Goal: Transaction & Acquisition: Obtain resource

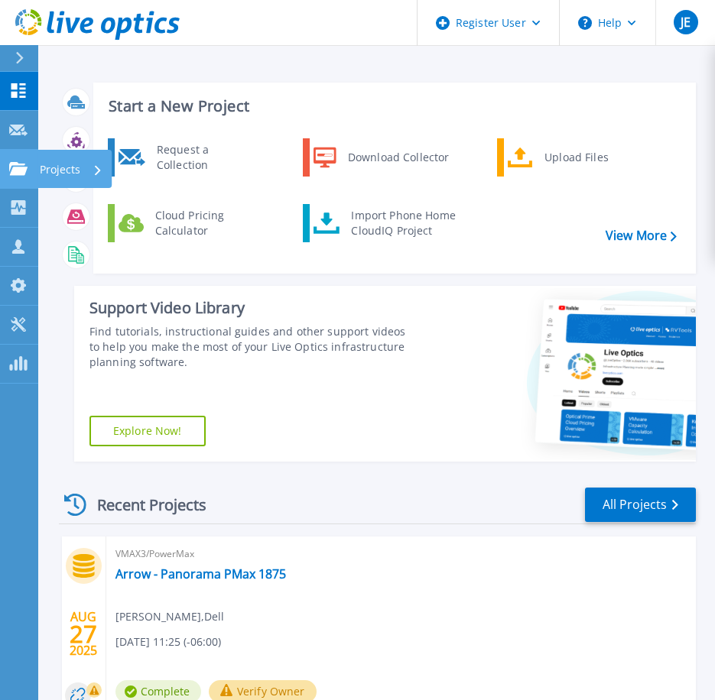
click at [13, 165] on icon at bounding box center [18, 168] width 18 height 13
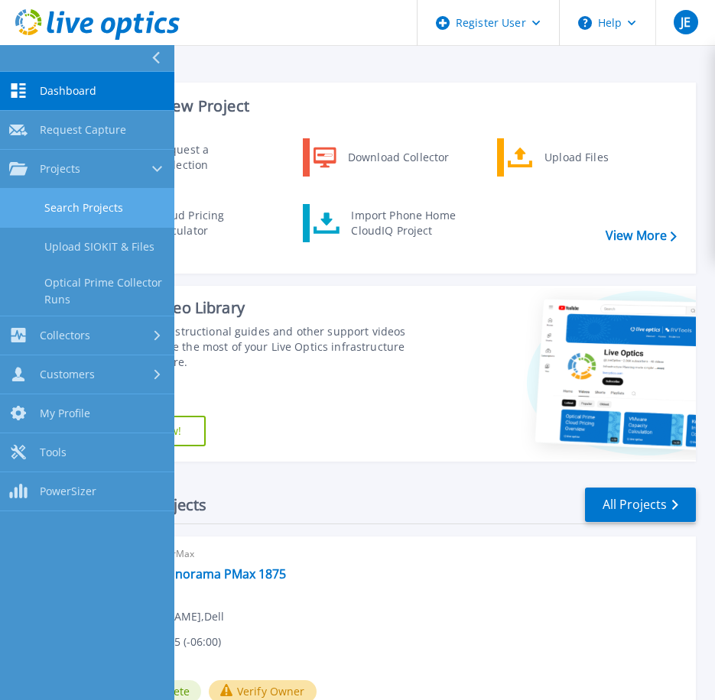
click at [64, 203] on link "Search Projects" at bounding box center [87, 208] width 174 height 39
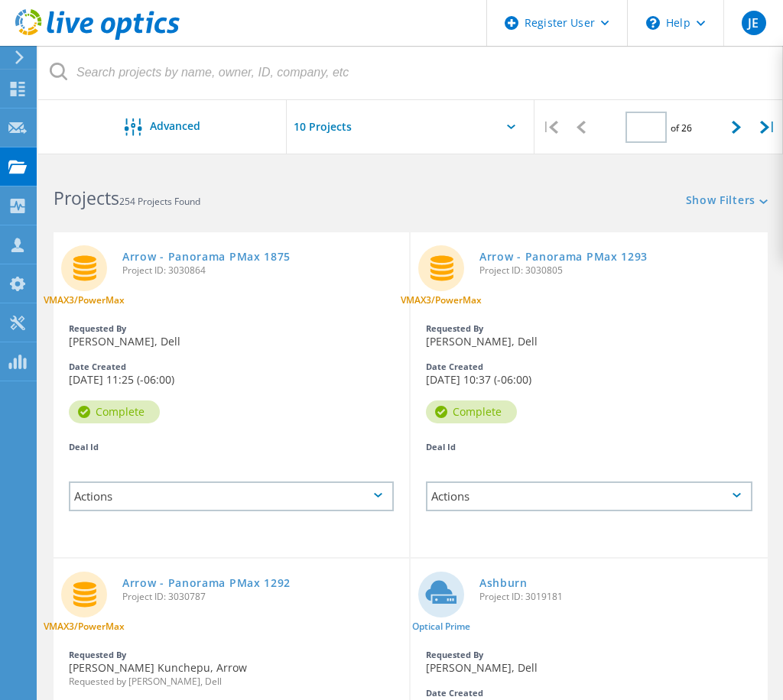
type input "1"
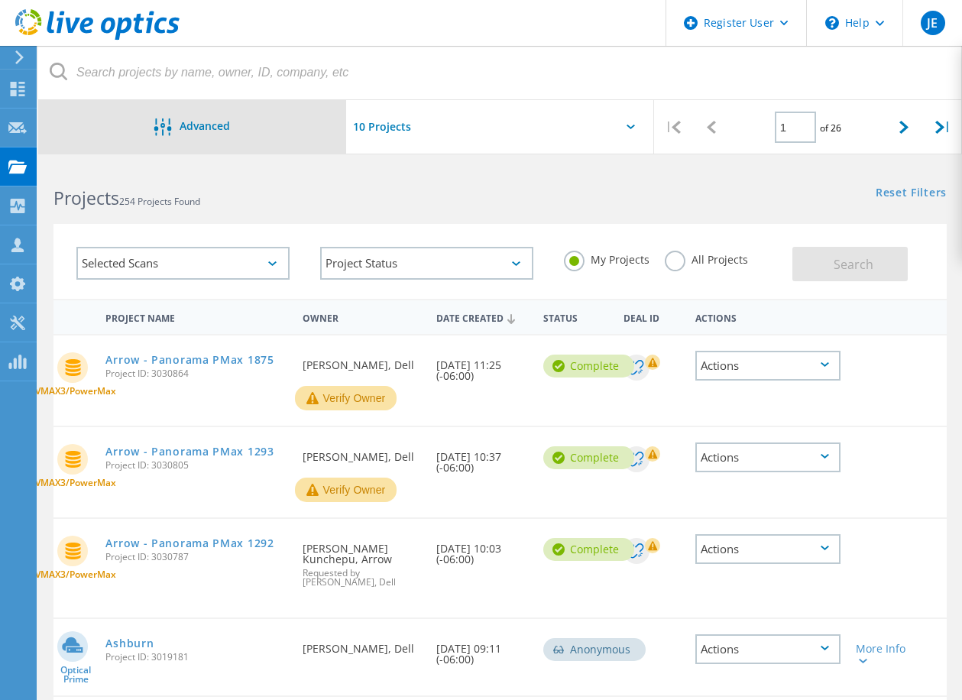
click at [255, 128] on div "Advanced" at bounding box center [192, 127] width 308 height 19
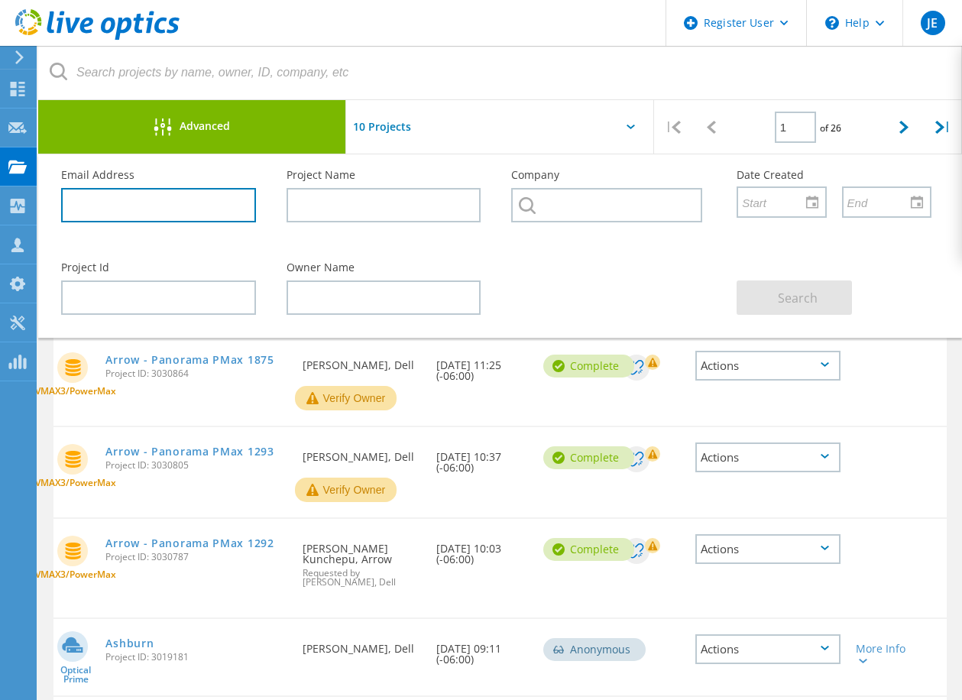
click at [207, 209] on input "text" at bounding box center [158, 205] width 195 height 34
paste input "[EMAIL_ADDRESS][DOMAIN_NAME]"
type input "[EMAIL_ADDRESS][DOMAIN_NAME]"
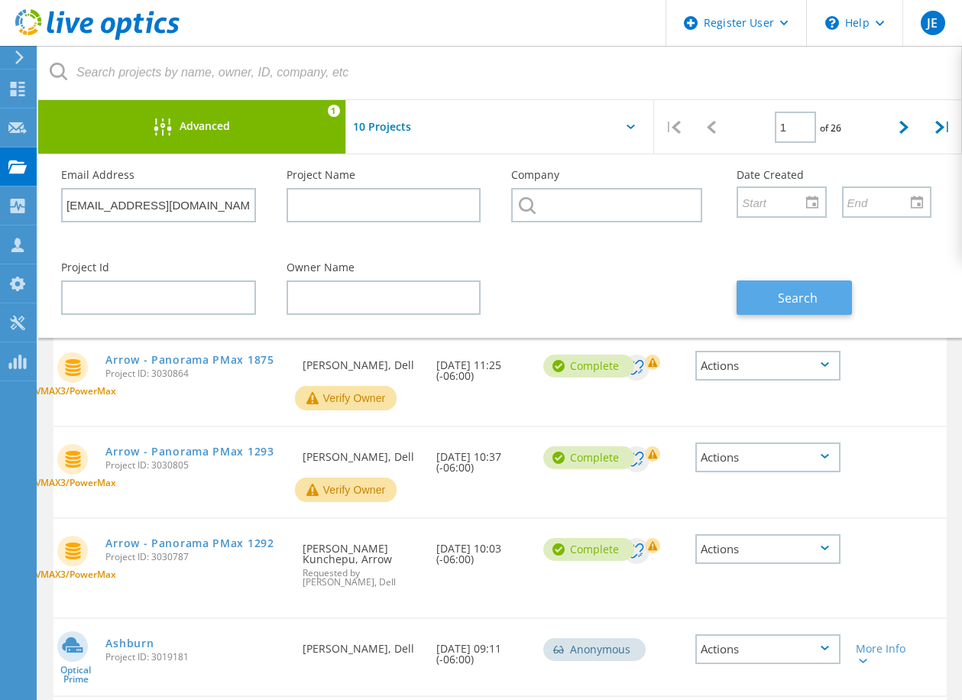
click at [725, 300] on button "Search" at bounding box center [794, 298] width 115 height 34
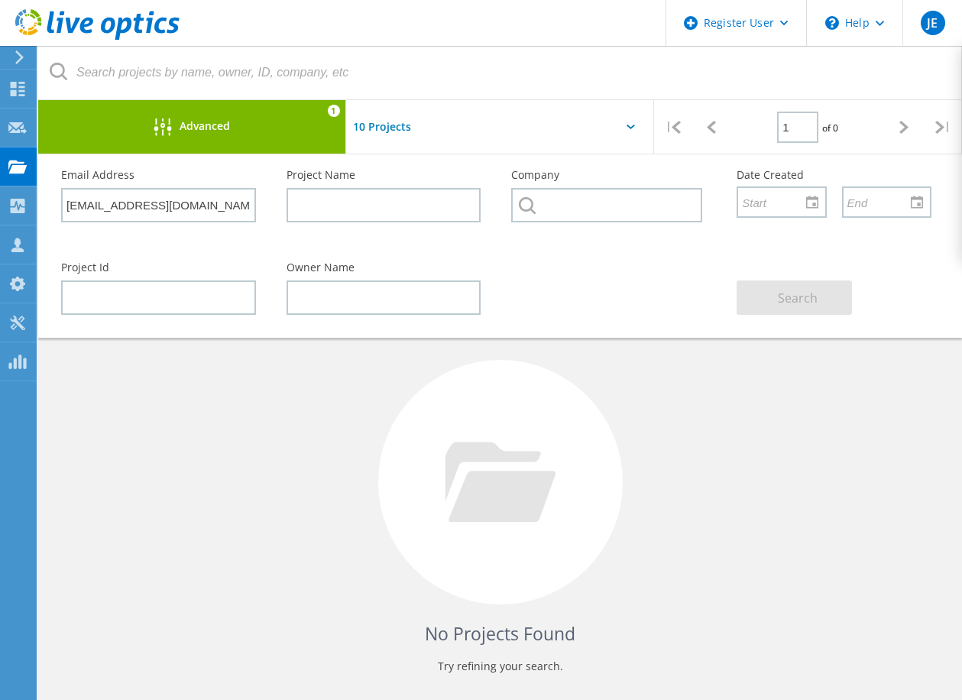
click at [634, 123] on div at bounding box center [500, 131] width 308 height 63
click at [628, 127] on icon at bounding box center [631, 127] width 8 height 5
click at [491, 132] on div at bounding box center [500, 131] width 308 height 63
click at [385, 129] on input "text" at bounding box center [422, 127] width 153 height 54
click at [504, 123] on div at bounding box center [500, 131] width 308 height 63
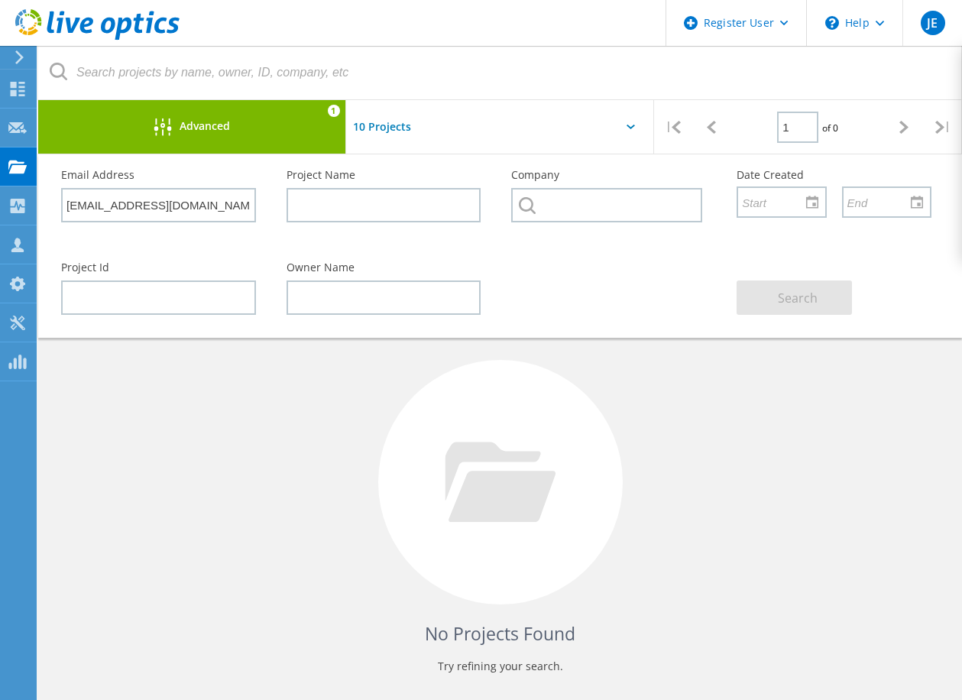
click at [254, 123] on div "Advanced" at bounding box center [192, 127] width 308 height 19
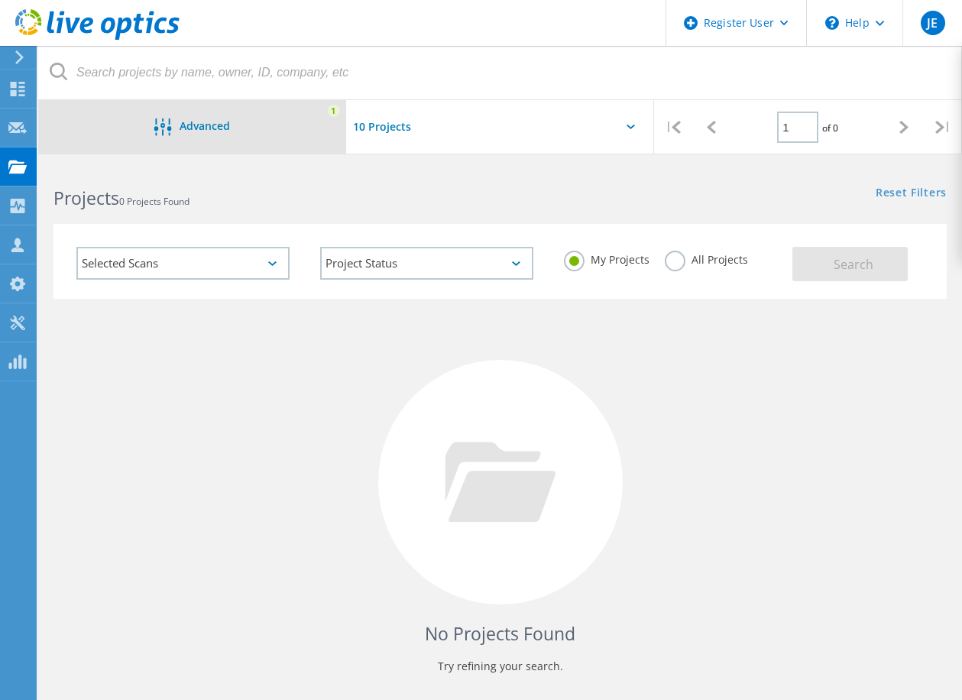
click at [255, 127] on div "Advanced" at bounding box center [192, 127] width 308 height 19
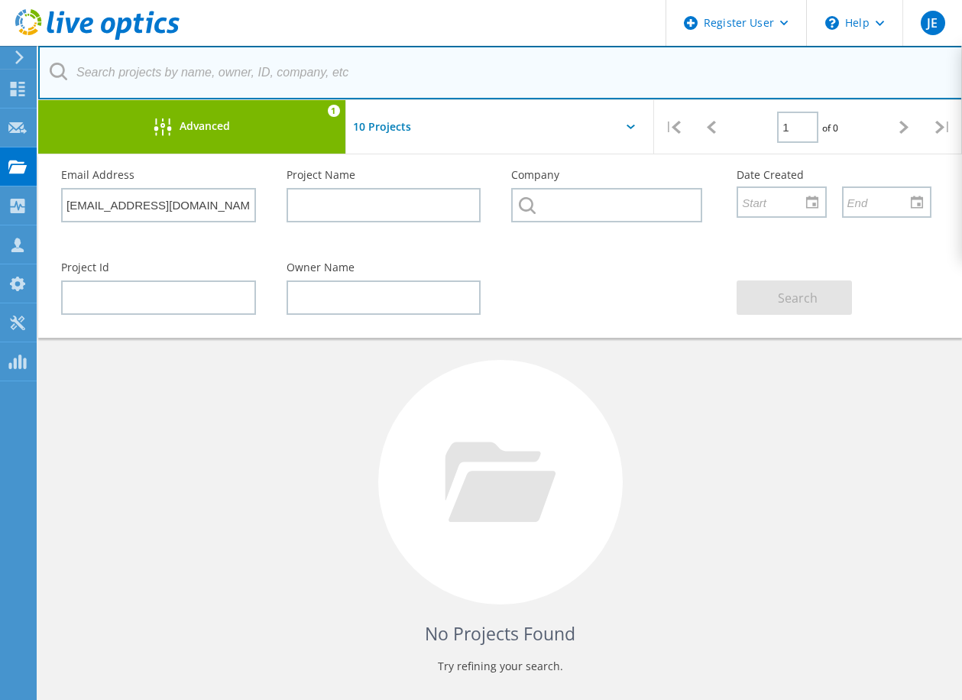
click at [686, 76] on input "text" at bounding box center [500, 73] width 925 height 54
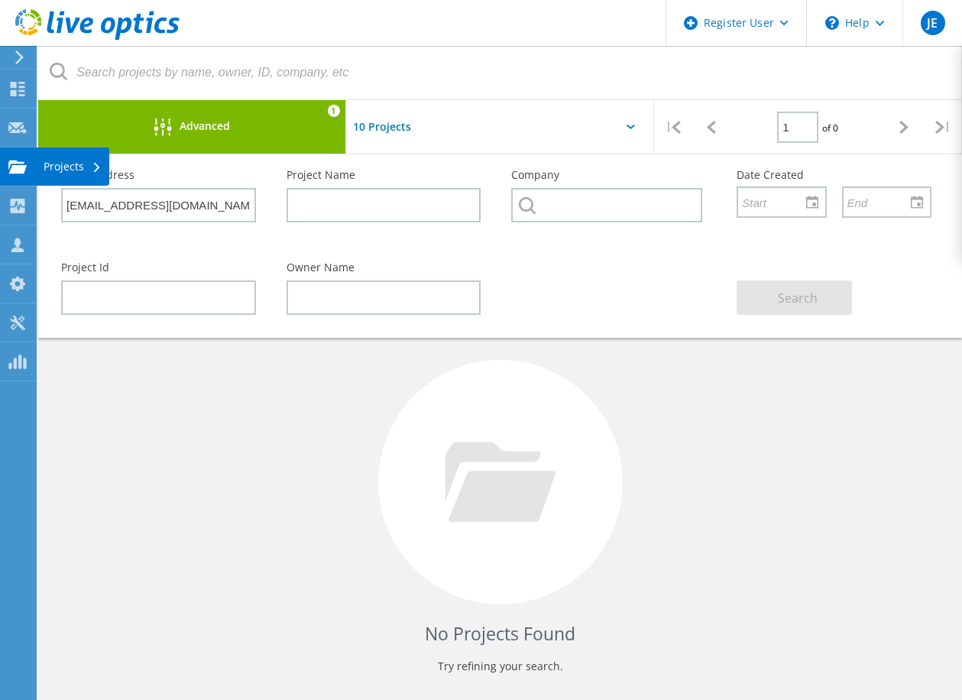
click at [50, 171] on div "Projects" at bounding box center [73, 166] width 58 height 11
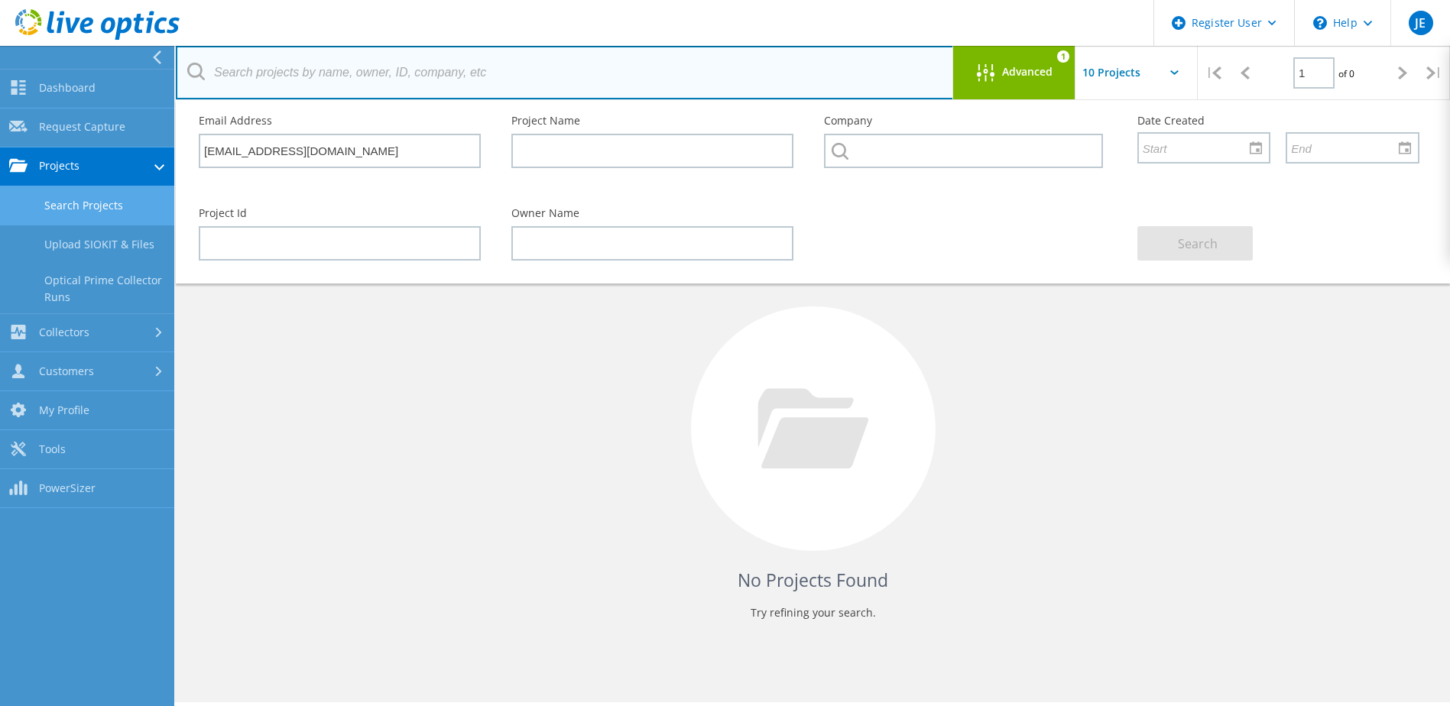
click at [299, 79] on input "text" at bounding box center [565, 73] width 778 height 54
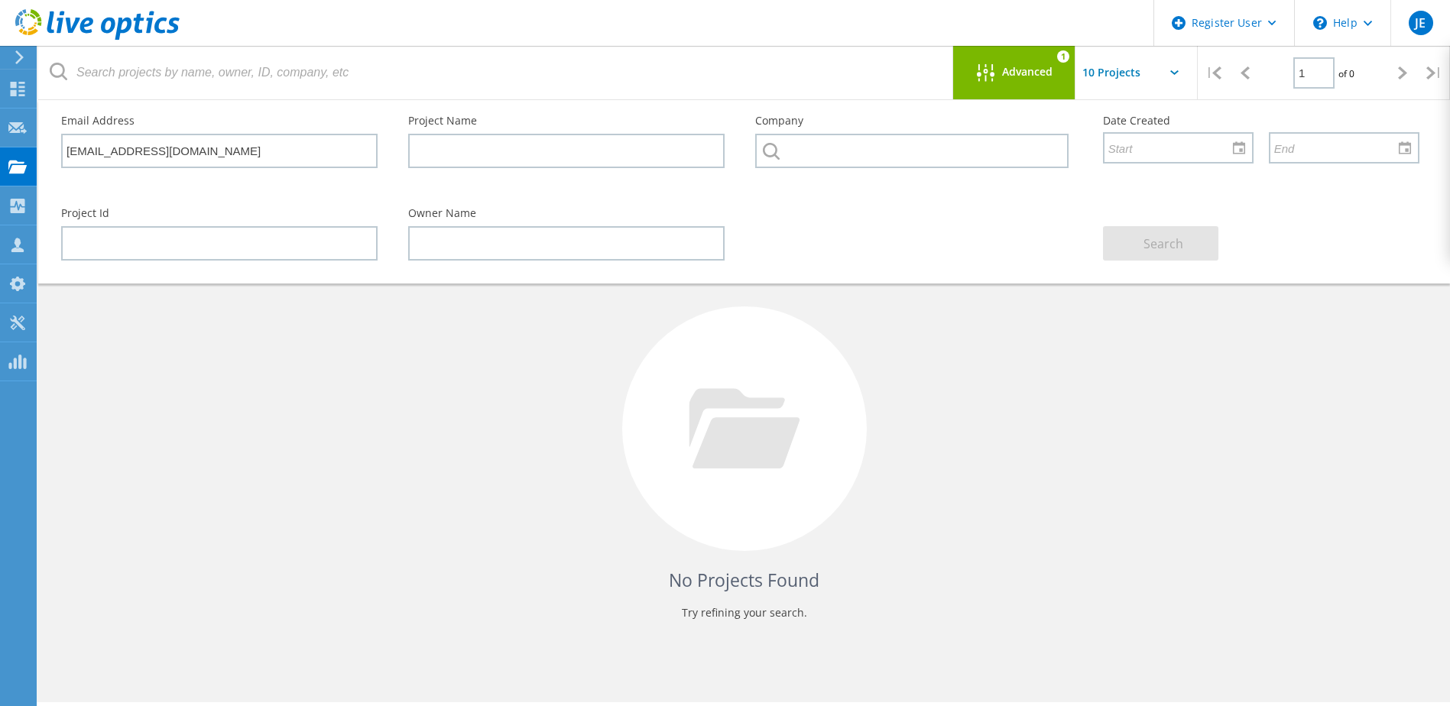
drag, startPoint x: 417, startPoint y: 409, endPoint x: 430, endPoint y: 404, distance: 14.8
click at [417, 409] on div "No Projects Found Try refining your search." at bounding box center [744, 442] width 1381 height 395
click at [725, 70] on input "text" at bounding box center [1151, 73] width 153 height 54
click at [725, 77] on div "Advanced" at bounding box center [1014, 73] width 122 height 19
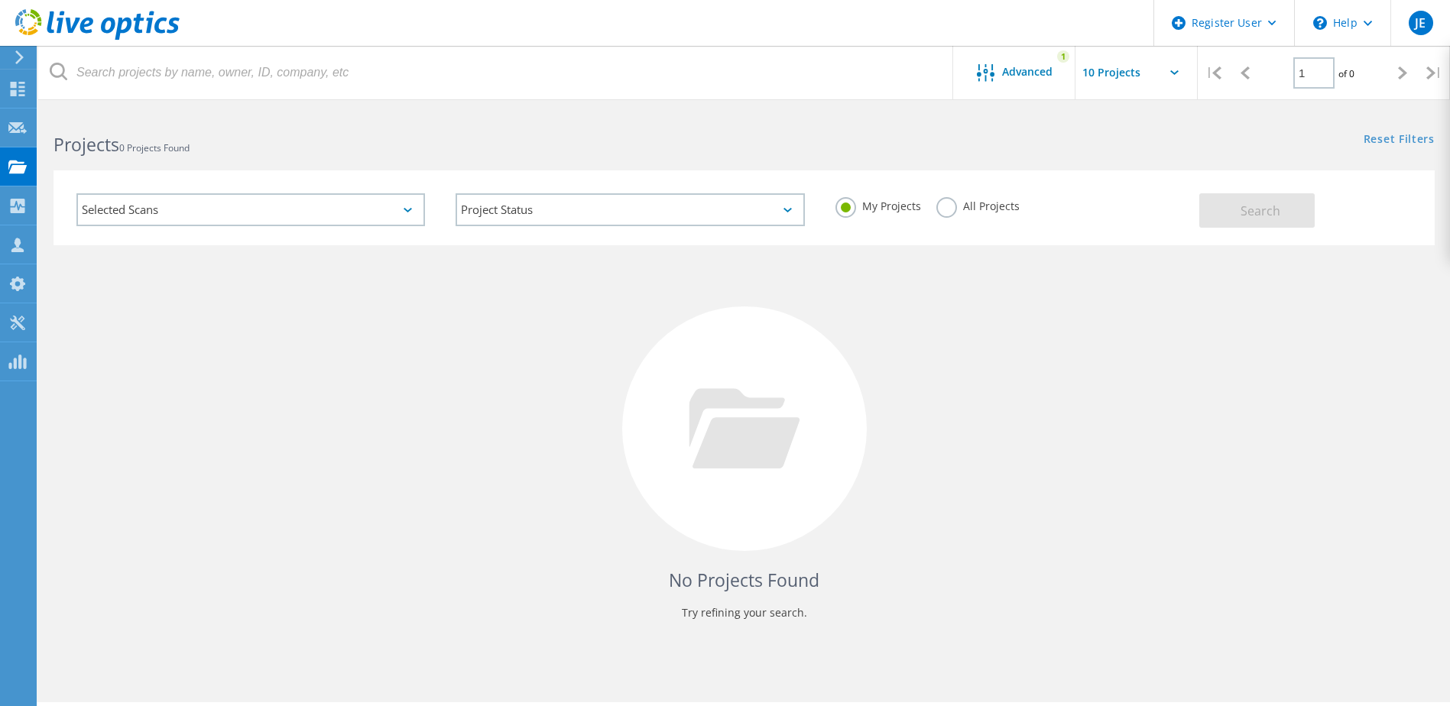
click at [725, 212] on label "All Projects" at bounding box center [977, 204] width 83 height 15
click at [0, 0] on input "All Projects" at bounding box center [0, 0] width 0 height 0
click at [725, 206] on button "Search" at bounding box center [1256, 210] width 115 height 34
click at [323, 151] on h2 "Projects 0 Projects Found" at bounding box center [391, 144] width 675 height 25
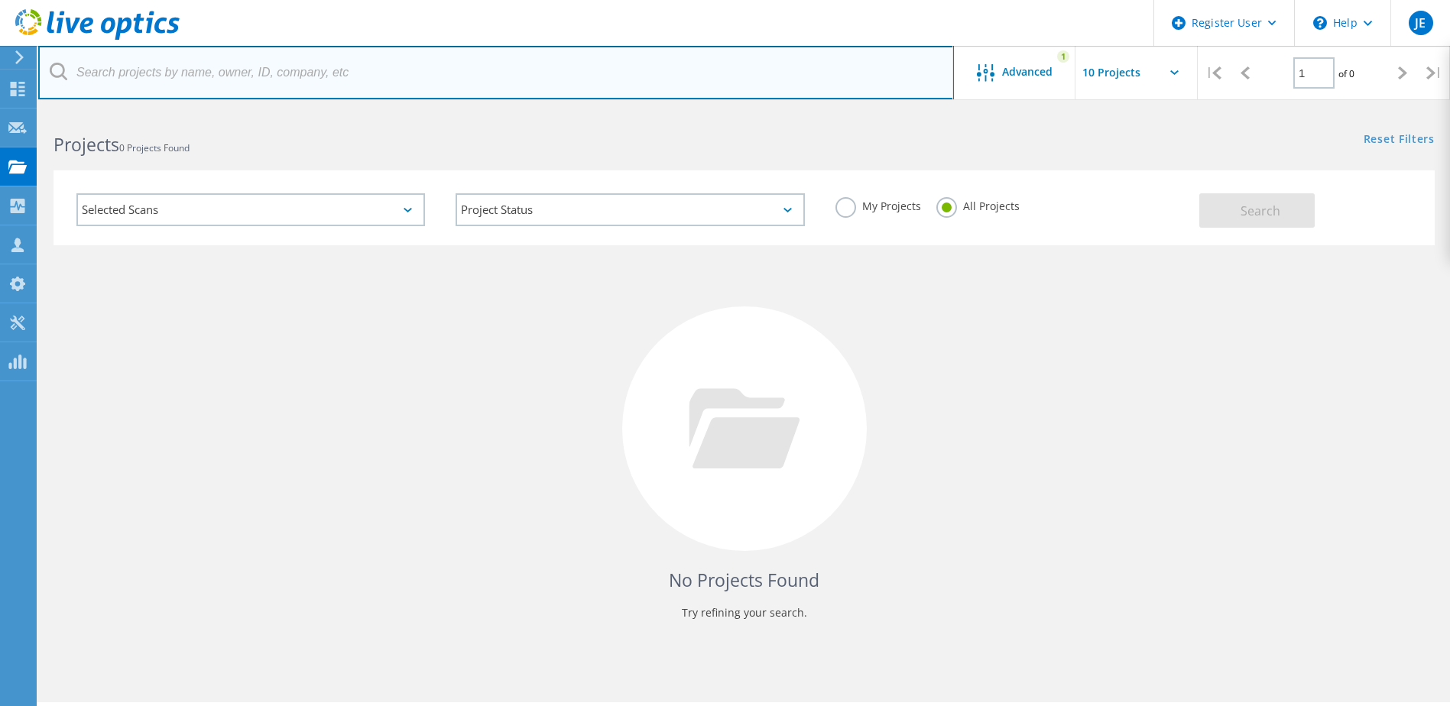
click at [385, 79] on input "text" at bounding box center [496, 73] width 916 height 54
paste input "jmartinez@nusenda.org"
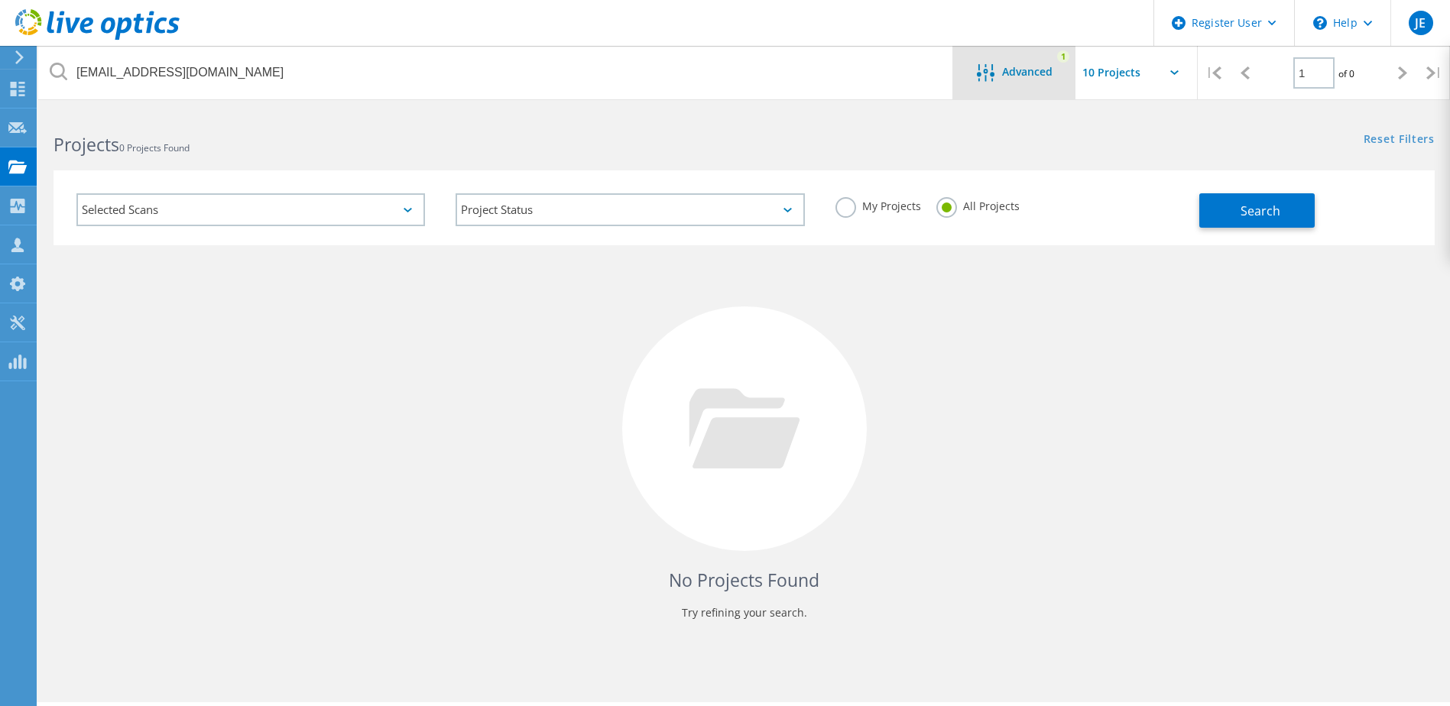
click at [725, 62] on div "Advanced 1" at bounding box center [1014, 73] width 122 height 54
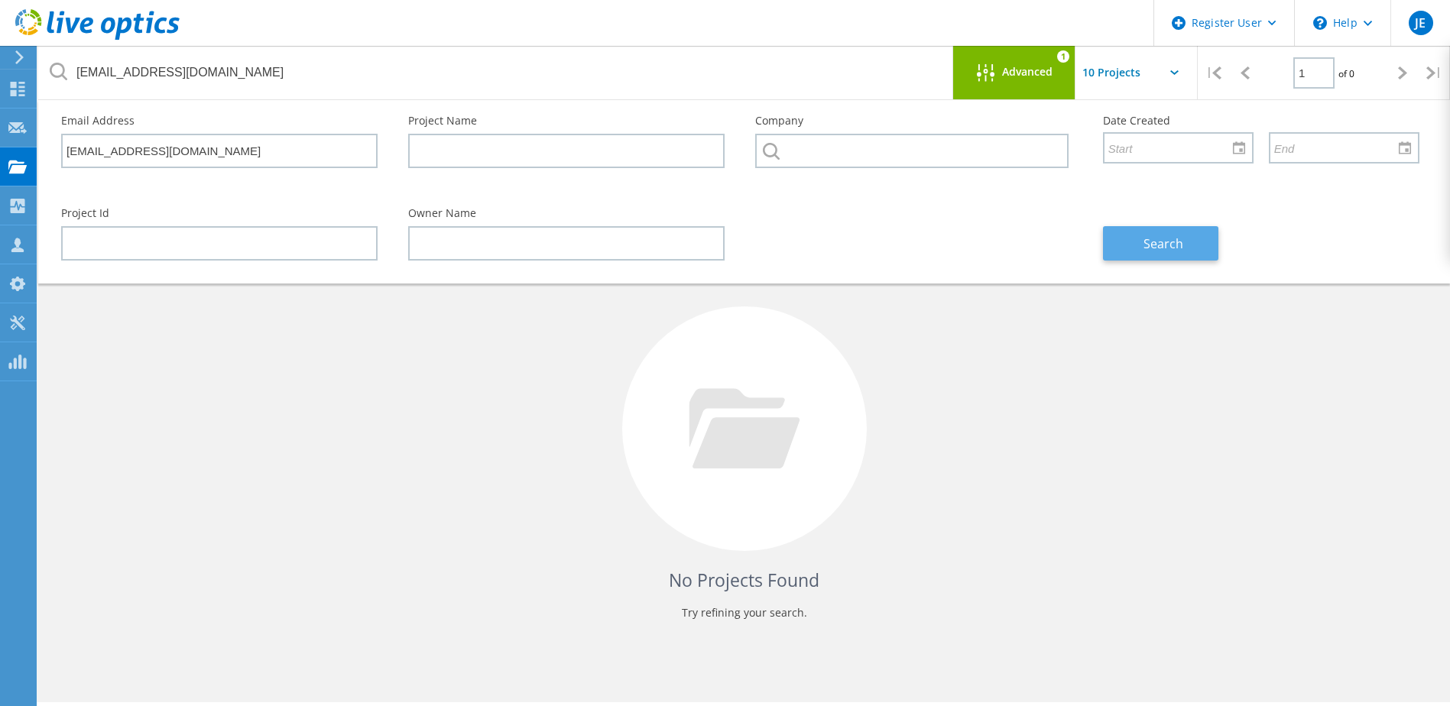
click at [725, 235] on span "Search" at bounding box center [1163, 243] width 40 height 17
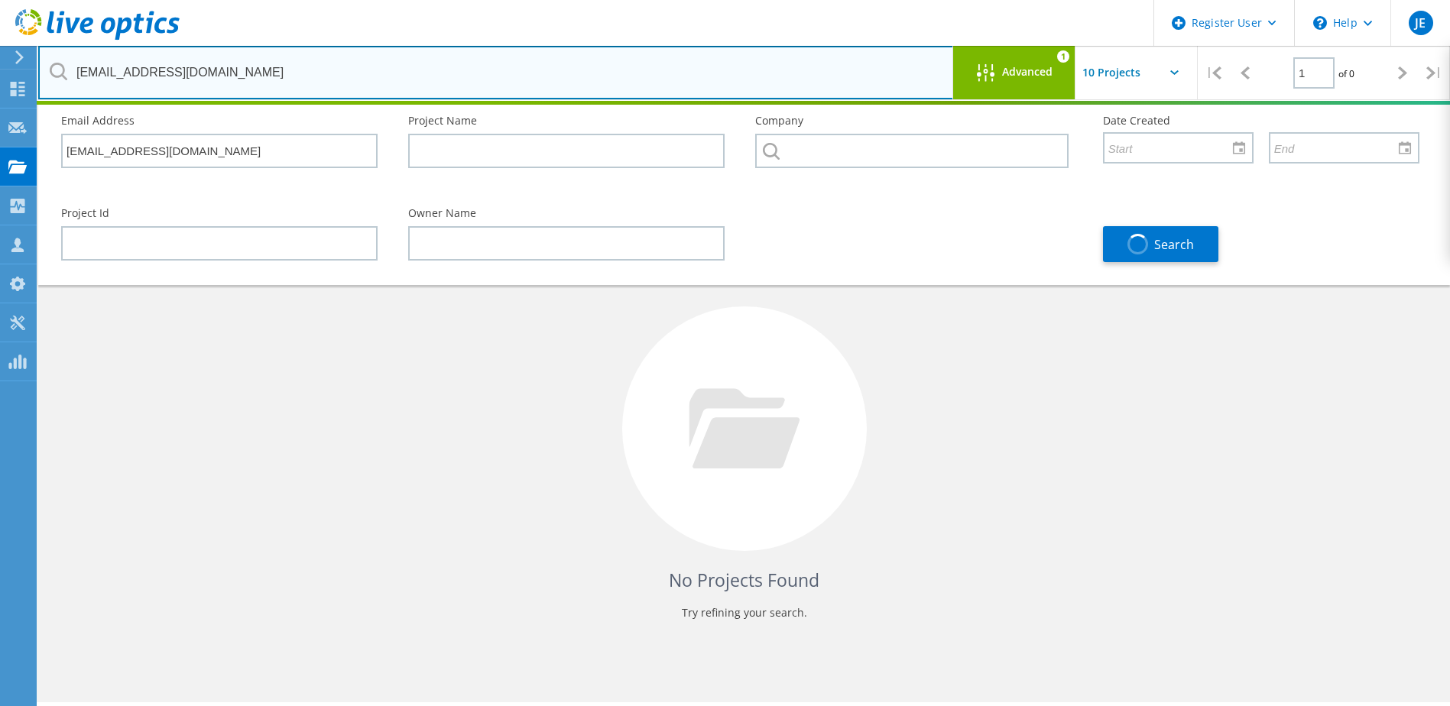
click at [725, 68] on input "jmartinez@nusenda.org" at bounding box center [496, 73] width 916 height 54
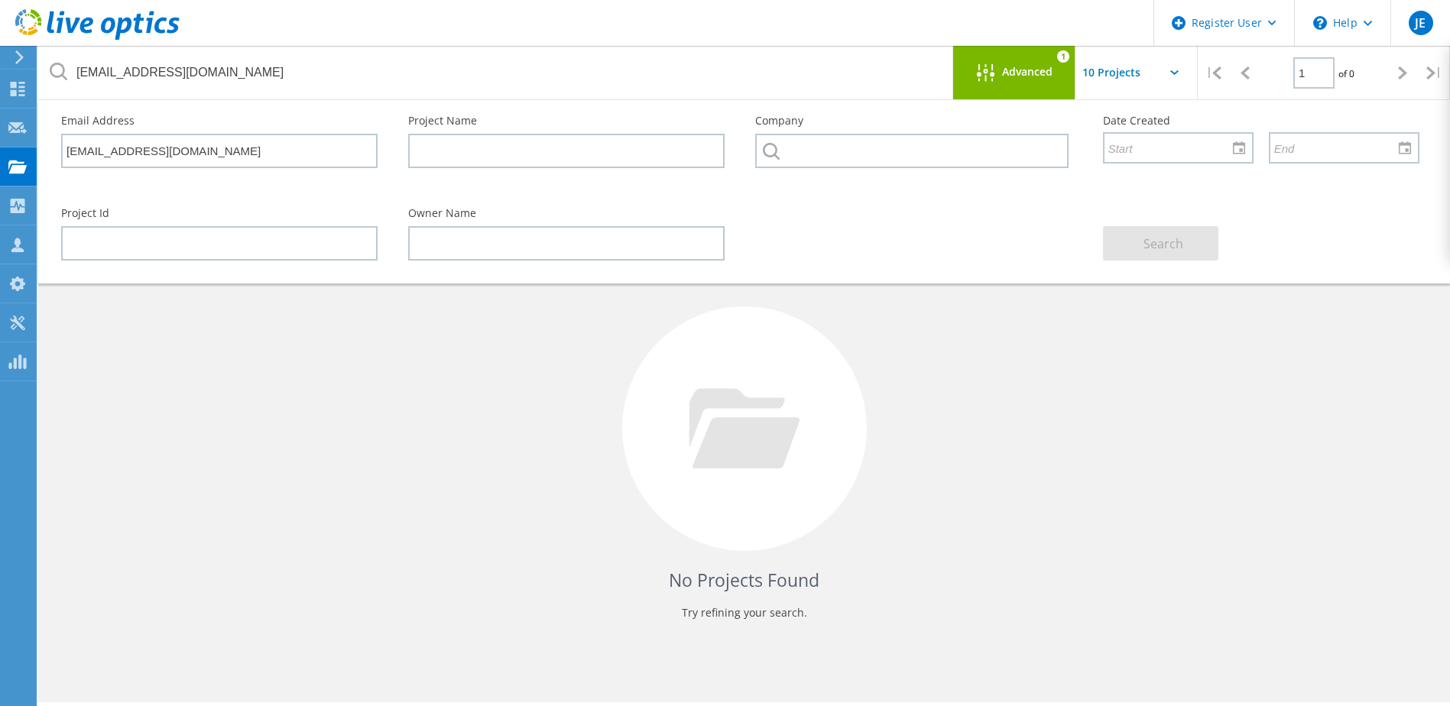
click at [725, 383] on div "No Projects Found Try refining your search." at bounding box center [744, 442] width 1381 height 395
click at [725, 303] on div "No Projects Found Try refining your search." at bounding box center [744, 442] width 1381 height 395
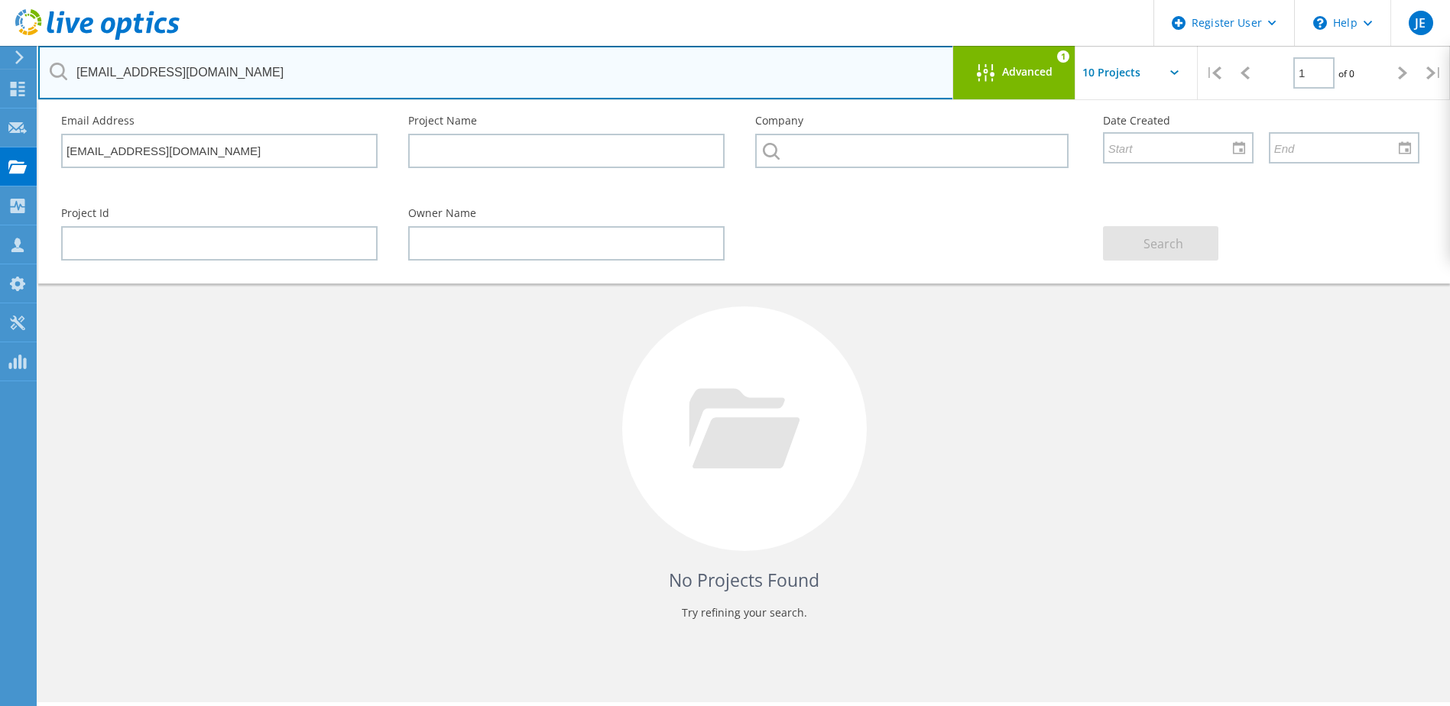
drag, startPoint x: 123, startPoint y: 73, endPoint x: -20, endPoint y: 75, distance: 142.9
click at [0, 75] on html "Register User \n Help Explore Helpful Articles Contact Support JE Dell User Jef…" at bounding box center [725, 374] width 1450 height 748
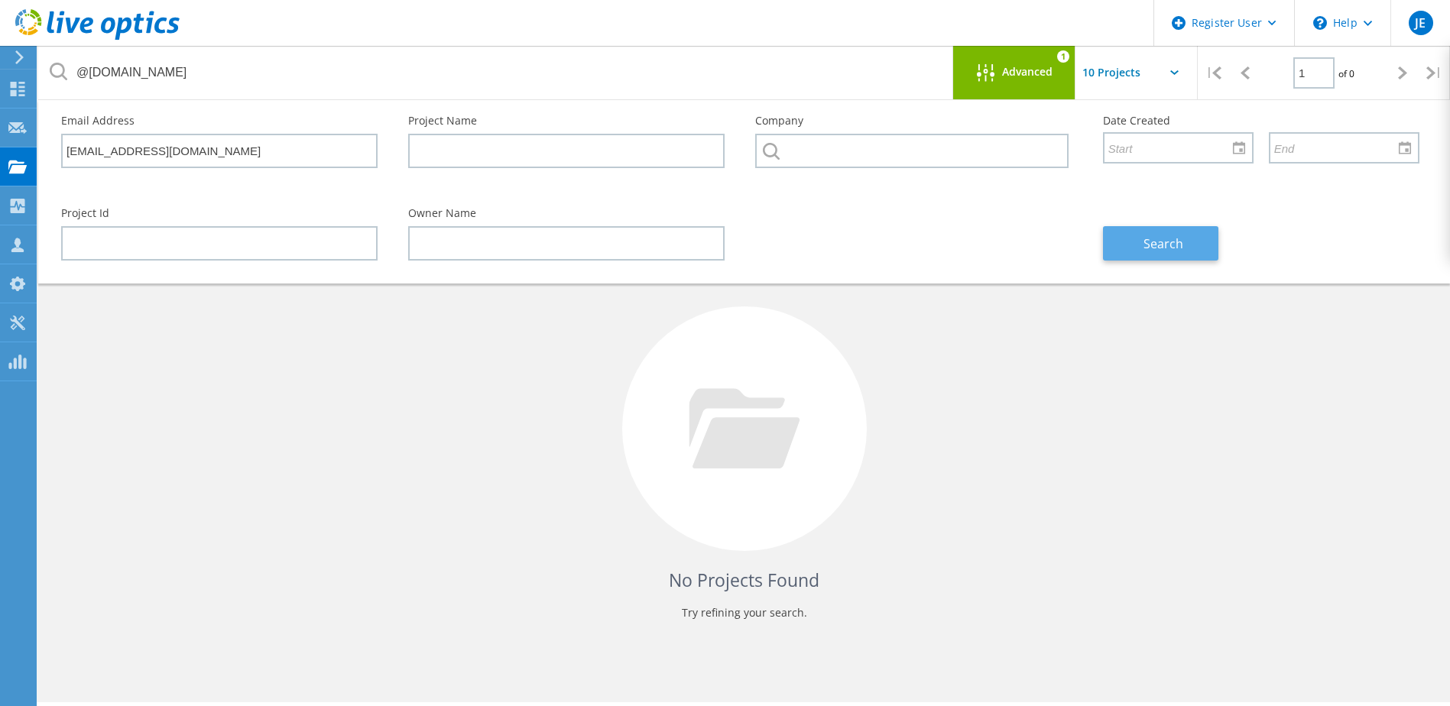
click at [725, 248] on span "Search" at bounding box center [1163, 243] width 40 height 17
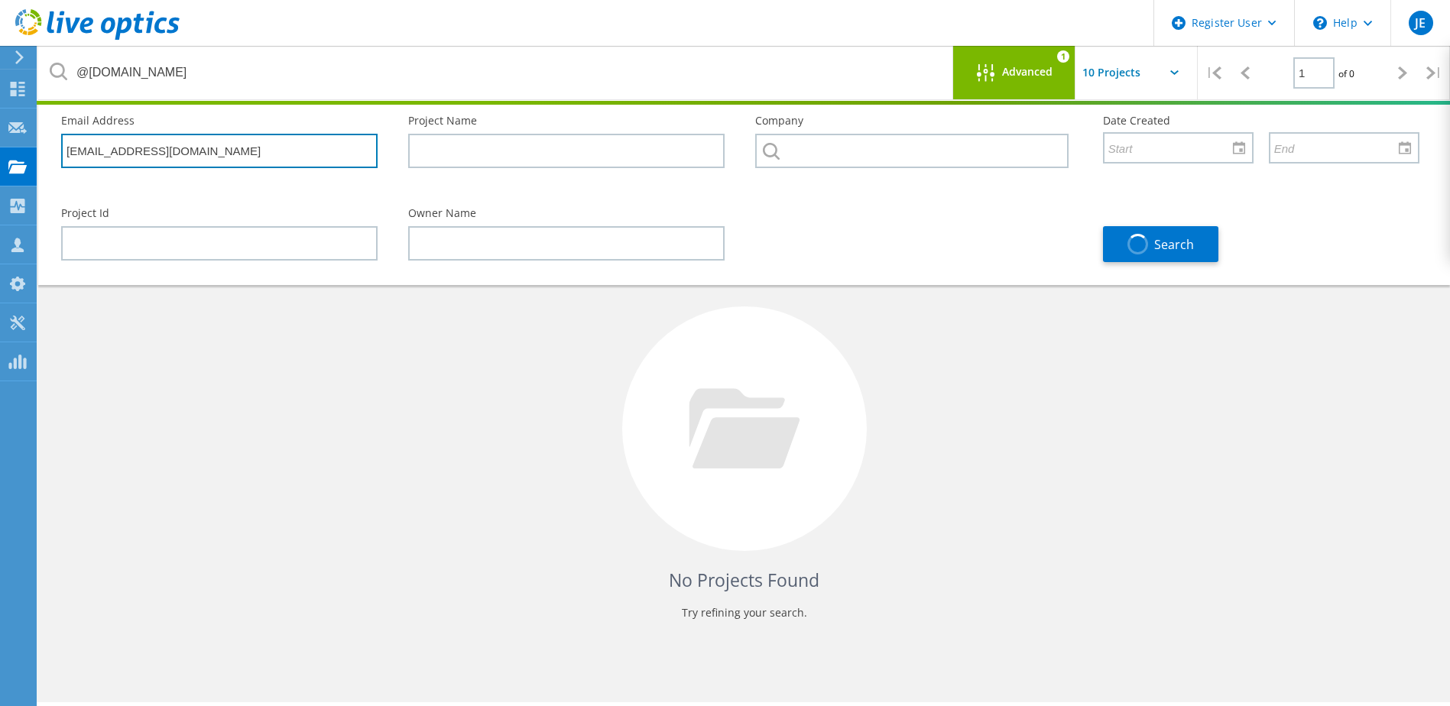
drag, startPoint x: 222, startPoint y: 157, endPoint x: -9, endPoint y: 121, distance: 234.4
click at [0, 121] on html "Register User \n Help Explore Helpful Articles Contact Support JE Dell User Jef…" at bounding box center [725, 374] width 1450 height 748
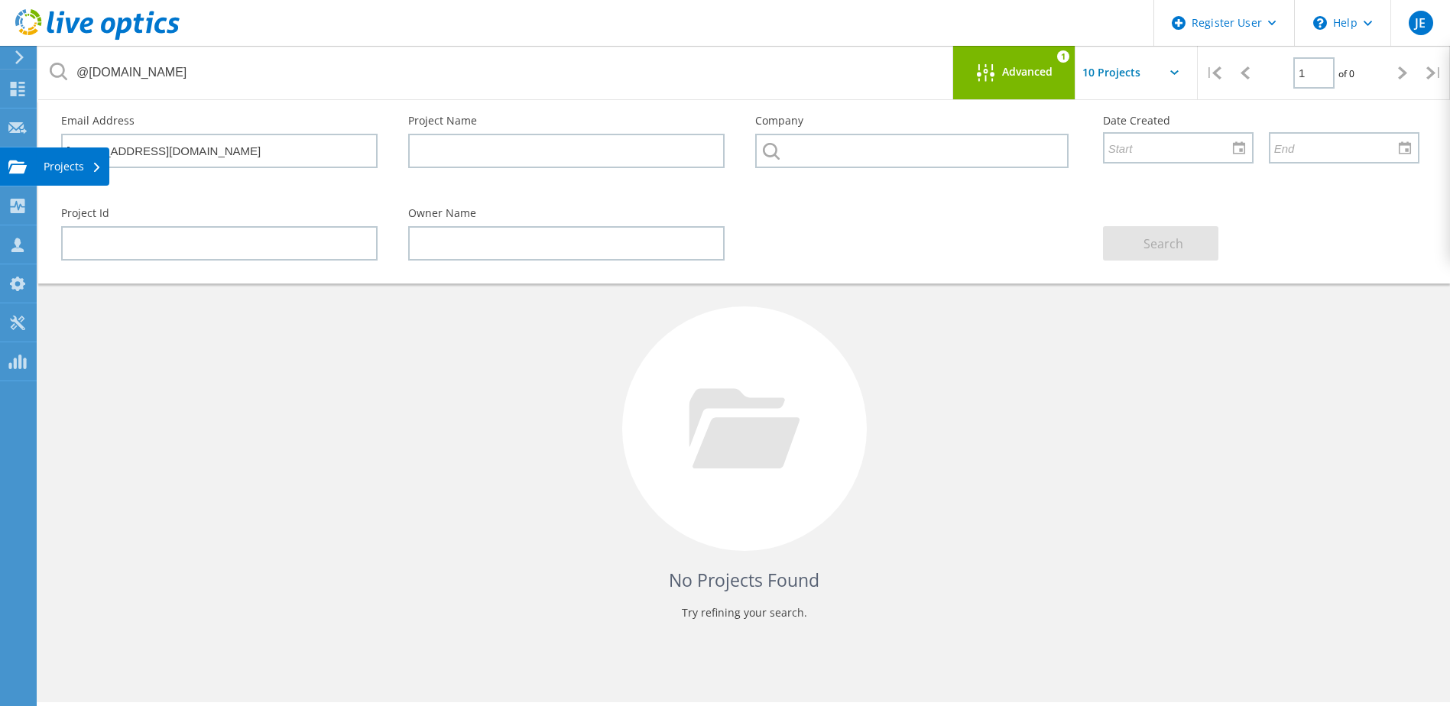
click at [83, 162] on div "Projects" at bounding box center [73, 166] width 58 height 11
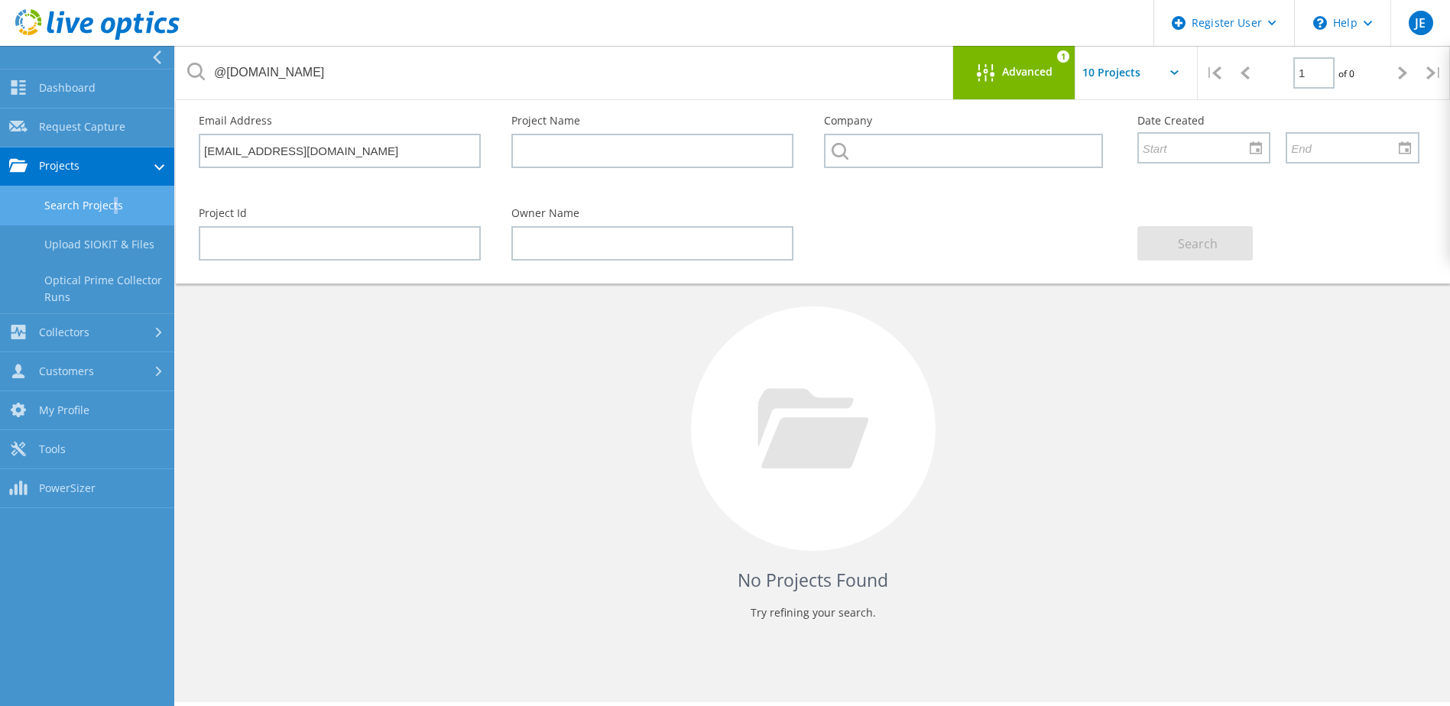
click at [110, 199] on link "Search Projects" at bounding box center [87, 205] width 174 height 39
drag, startPoint x: 110, startPoint y: 199, endPoint x: 93, endPoint y: 203, distance: 17.2
click at [93, 203] on link "Search Projects" at bounding box center [87, 205] width 174 height 39
click at [95, 209] on link "Search Projects" at bounding box center [87, 205] width 174 height 39
drag, startPoint x: 155, startPoint y: 60, endPoint x: 254, endPoint y: 112, distance: 111.5
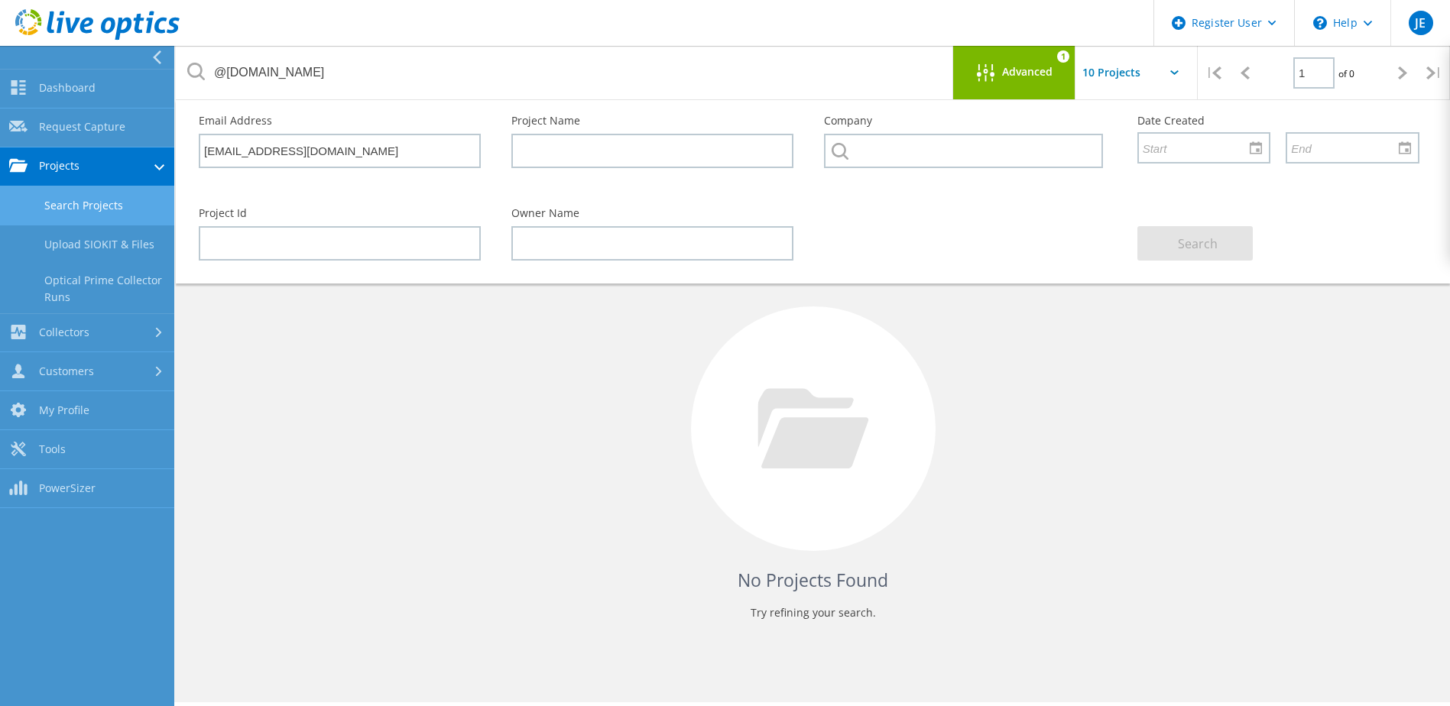
click at [156, 60] on icon at bounding box center [156, 57] width 11 height 14
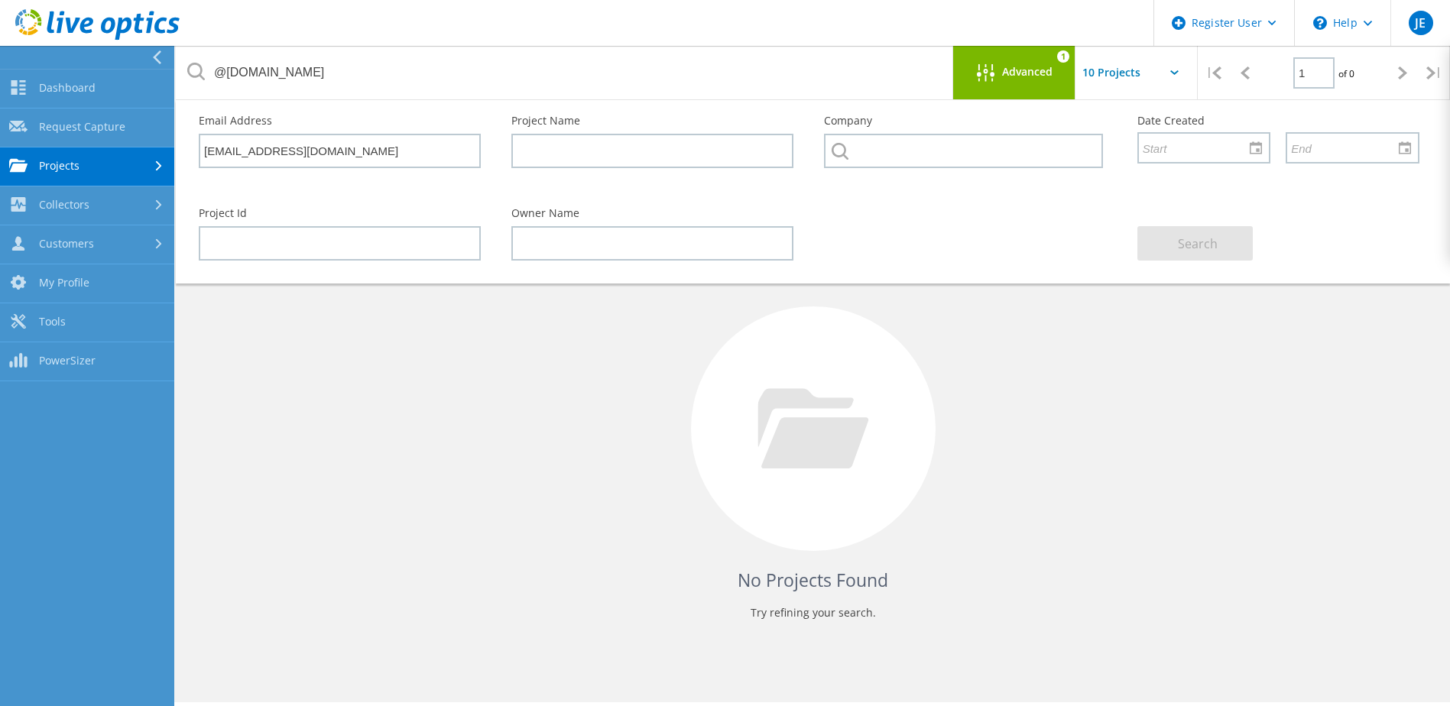
click at [725, 70] on span "Advanced" at bounding box center [1027, 71] width 50 height 11
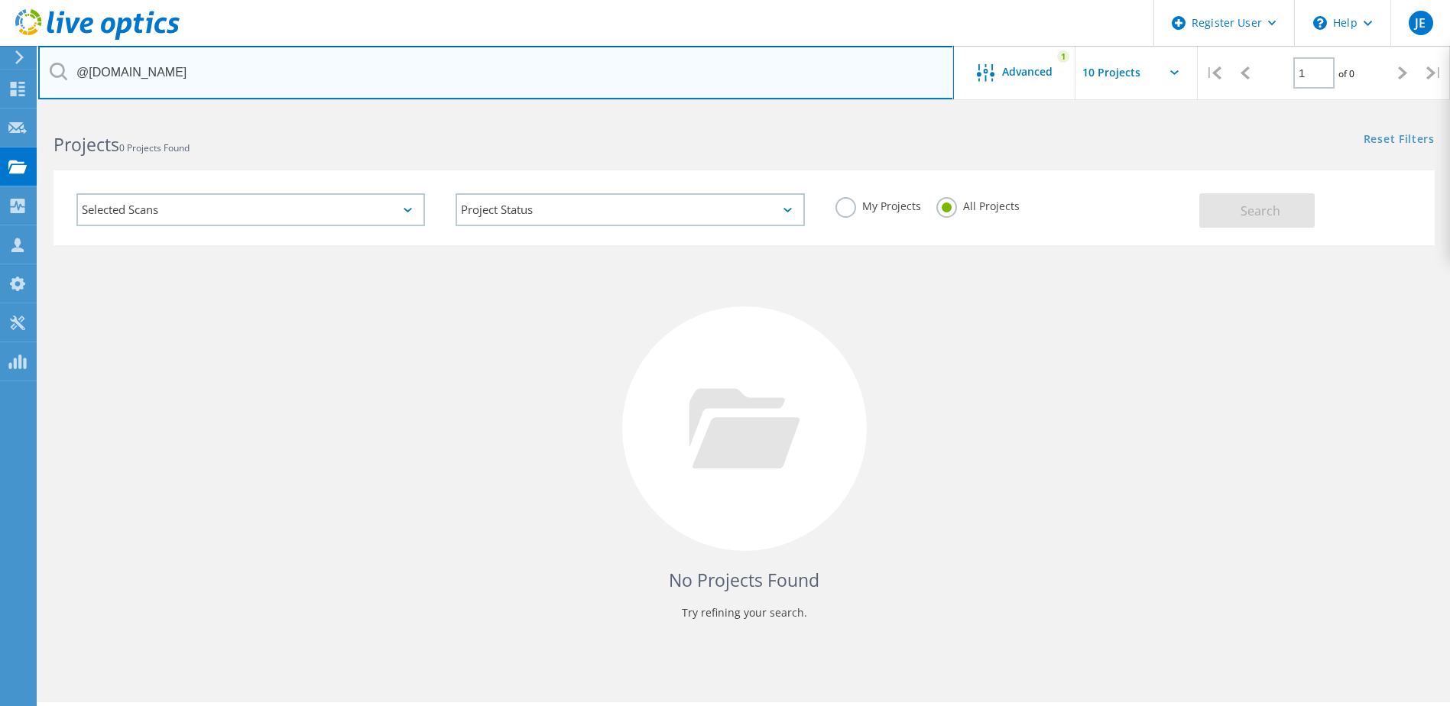
click at [76, 73] on input "@nusenda.org" at bounding box center [496, 73] width 916 height 54
type input "*@nusenda.org"
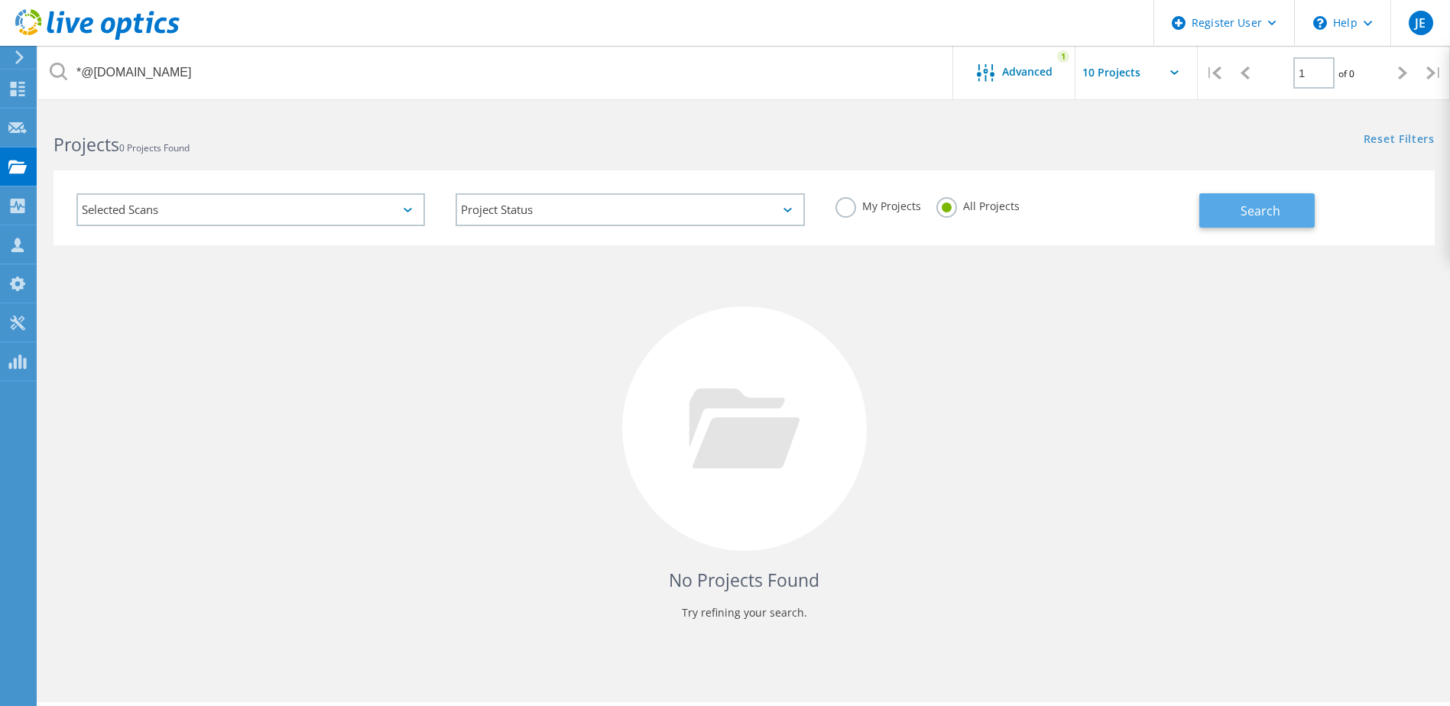
click at [725, 212] on button "Search" at bounding box center [1256, 210] width 115 height 34
click at [725, 76] on span "Advanced" at bounding box center [1027, 71] width 50 height 11
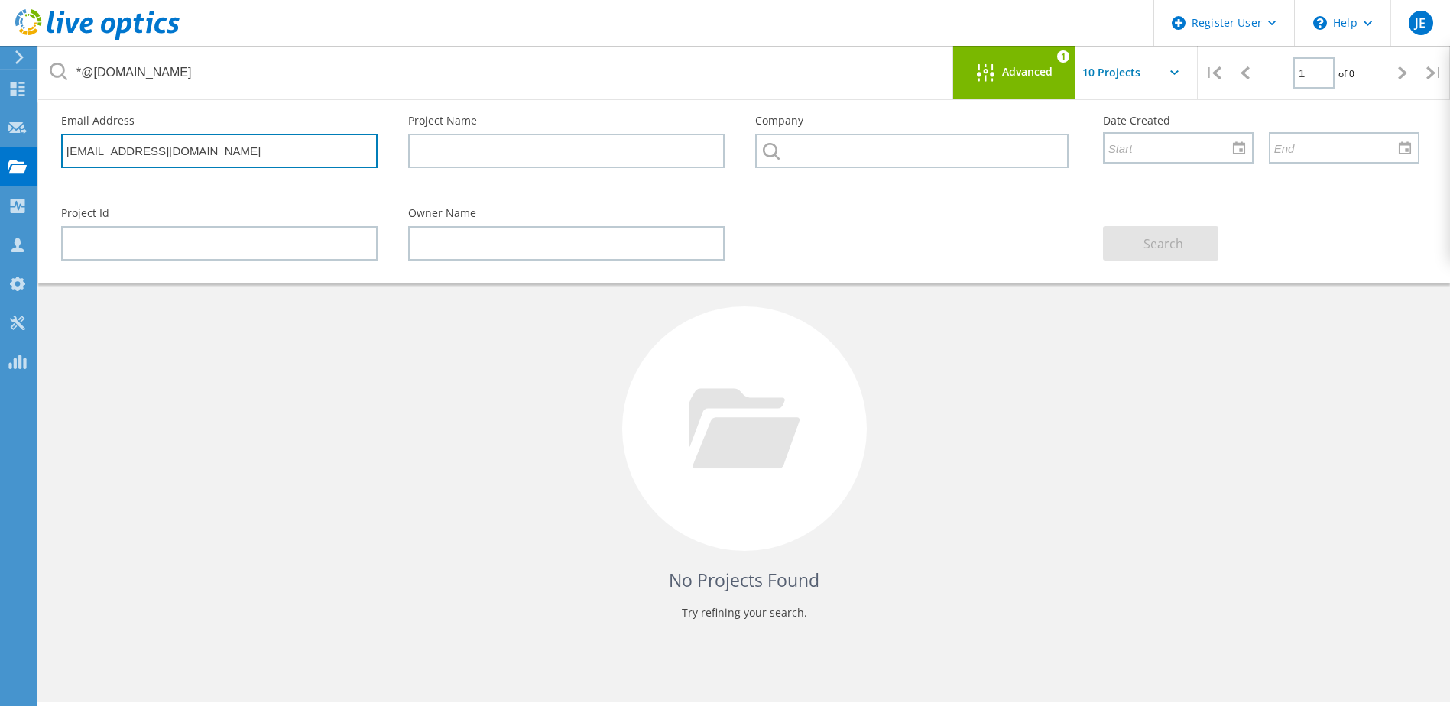
drag, startPoint x: 115, startPoint y: 152, endPoint x: -14, endPoint y: 148, distance: 128.5
click at [0, 148] on html "Register User \n Help Explore Helpful Articles Contact Support JE Dell User Jef…" at bounding box center [725, 374] width 1450 height 748
type input "@nusenda.org"
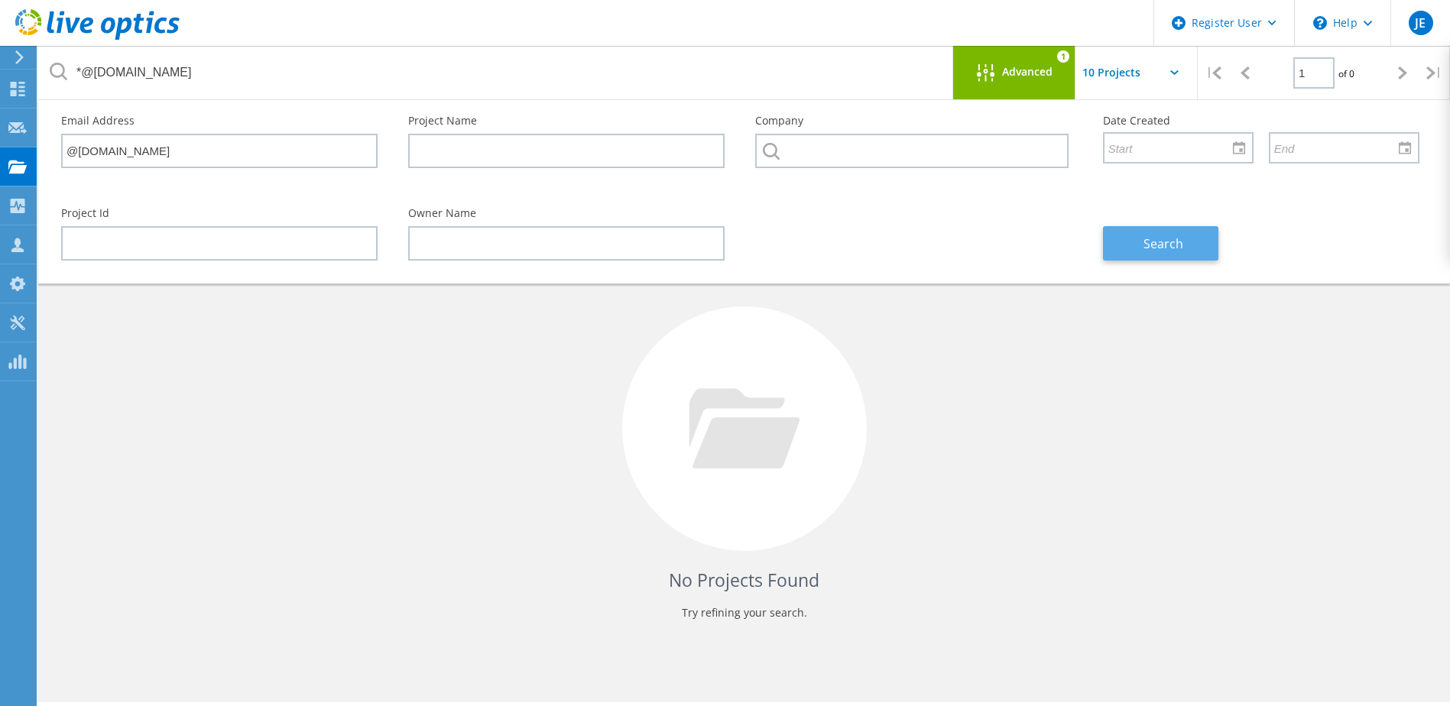
click at [725, 238] on span "Search" at bounding box center [1163, 243] width 40 height 17
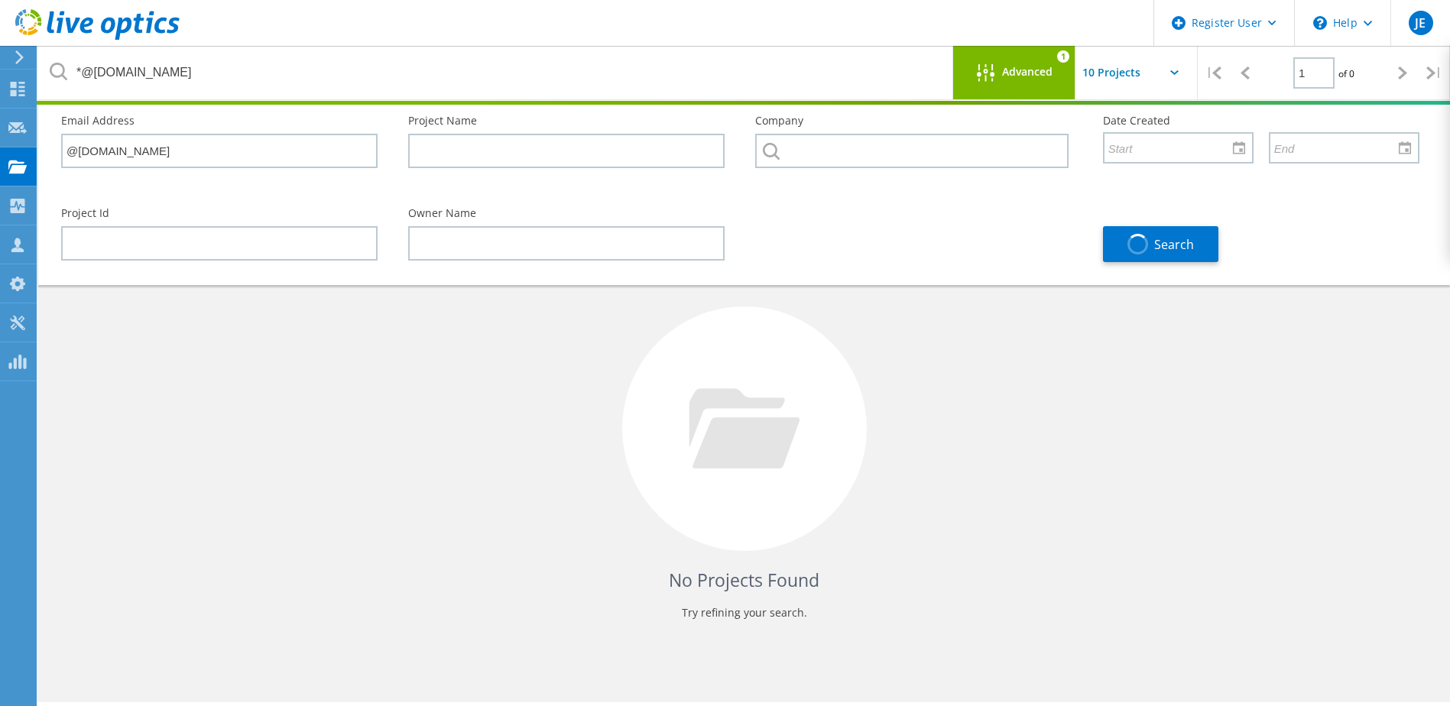
click at [725, 72] on span "Advanced" at bounding box center [1027, 71] width 50 height 11
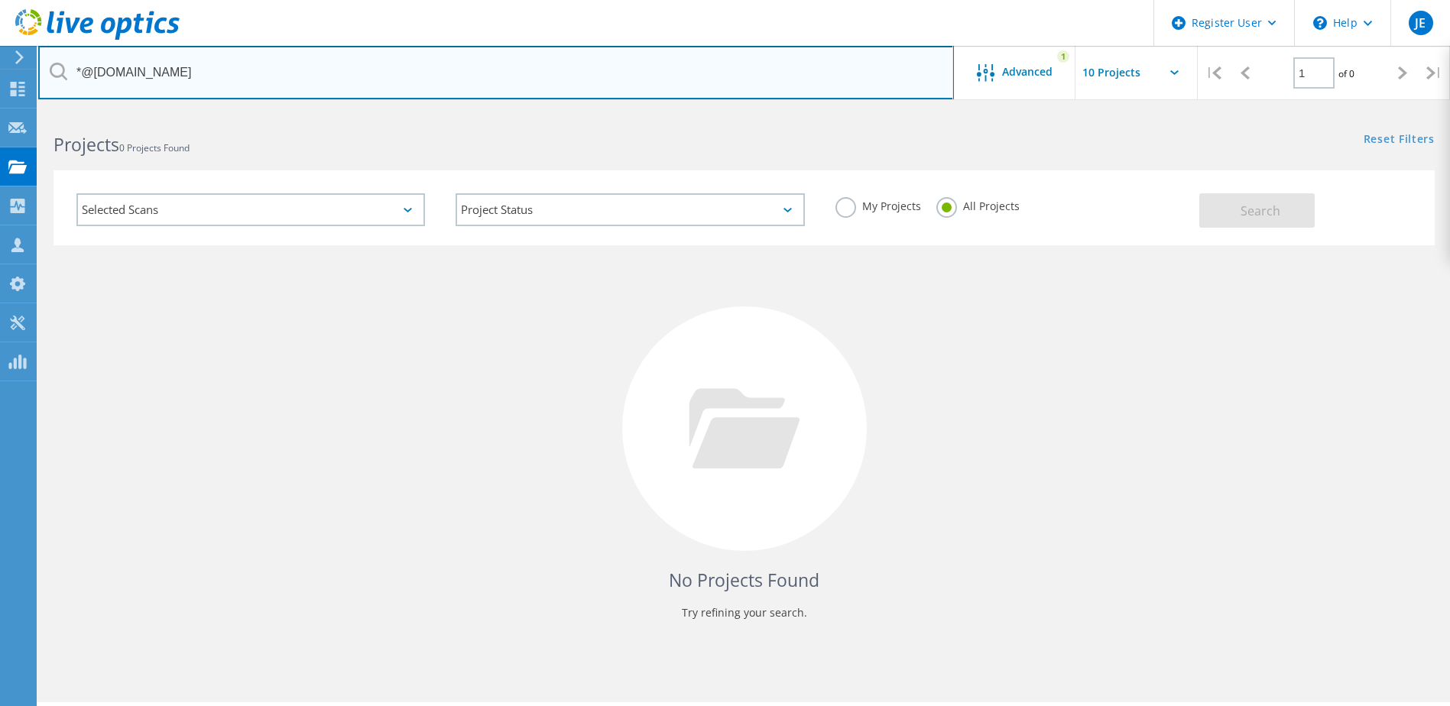
click at [83, 73] on input "*@nusenda.org" at bounding box center [496, 73] width 916 height 54
type input "@nusenda.org"
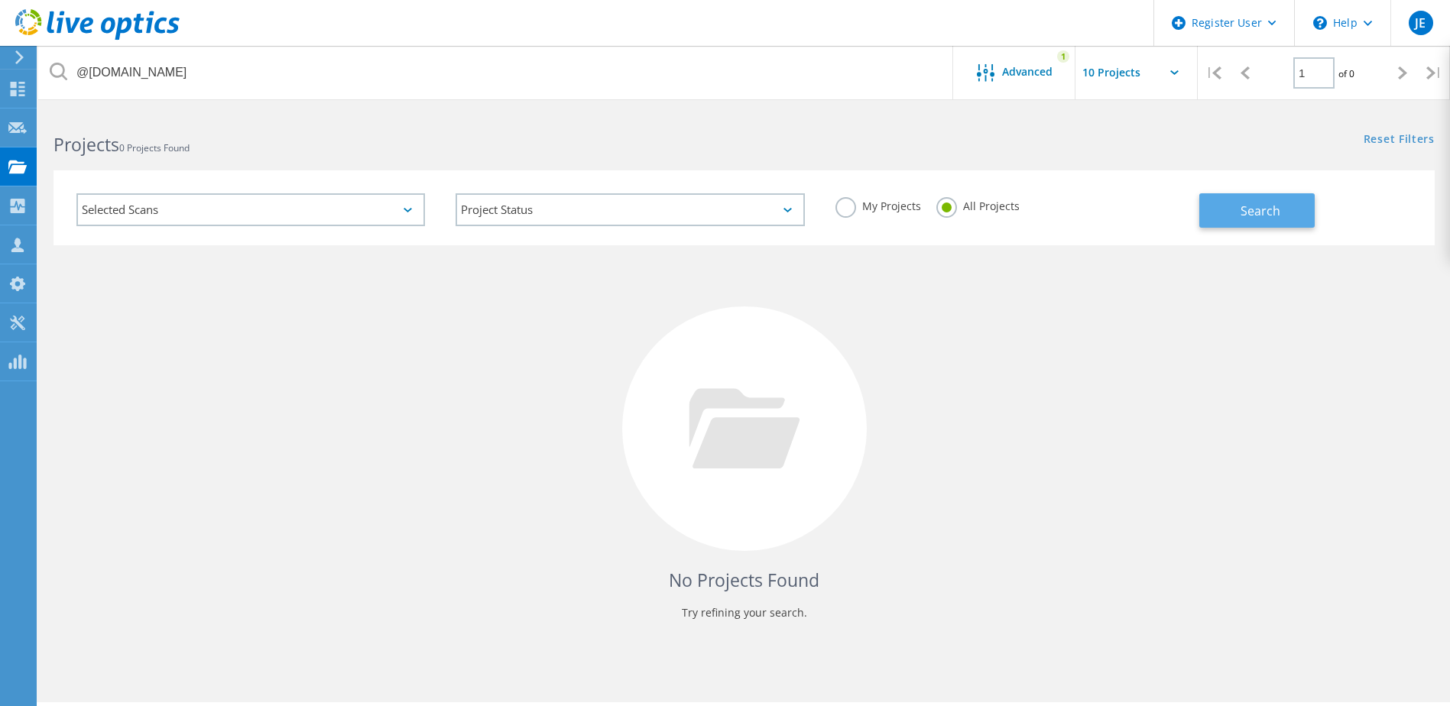
click at [725, 206] on span "Search" at bounding box center [1260, 211] width 40 height 17
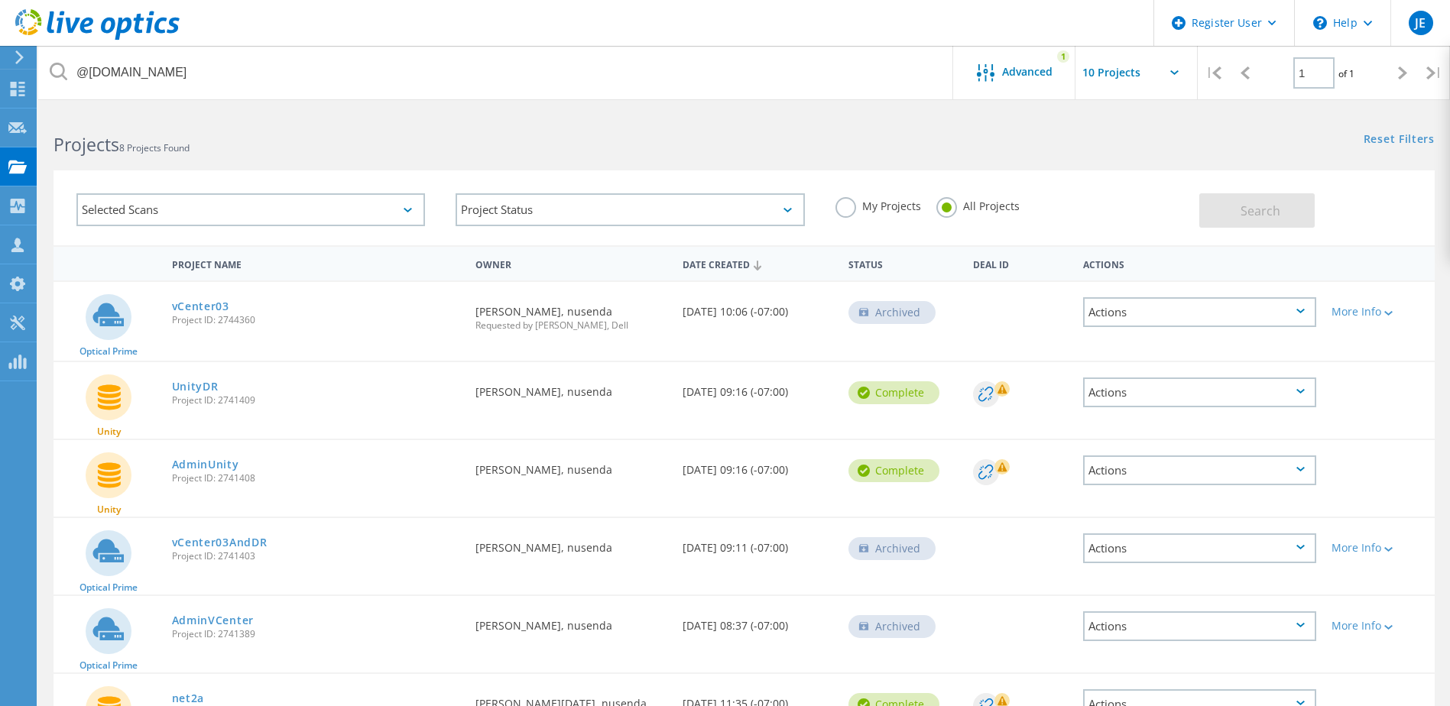
click at [722, 264] on div "Date Created" at bounding box center [758, 263] width 166 height 29
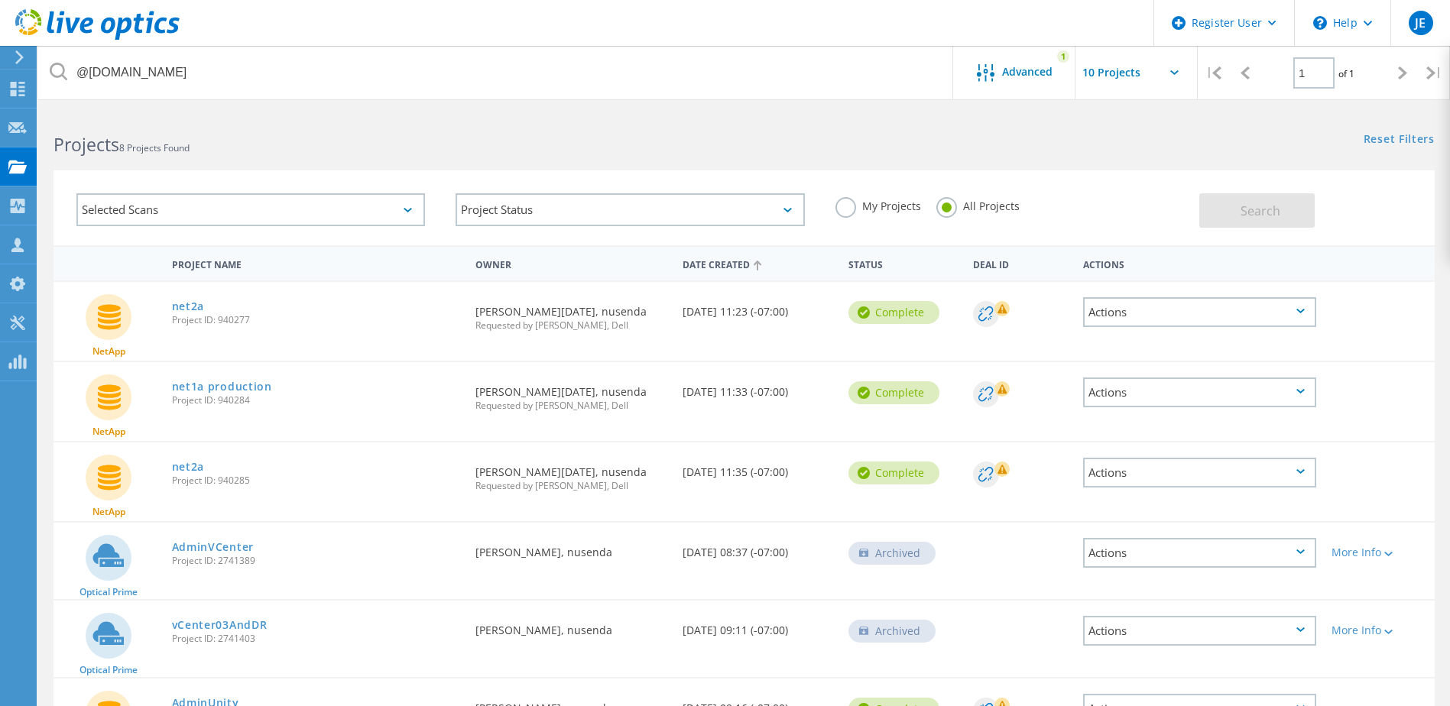
click at [721, 267] on div "Date Created" at bounding box center [758, 263] width 166 height 29
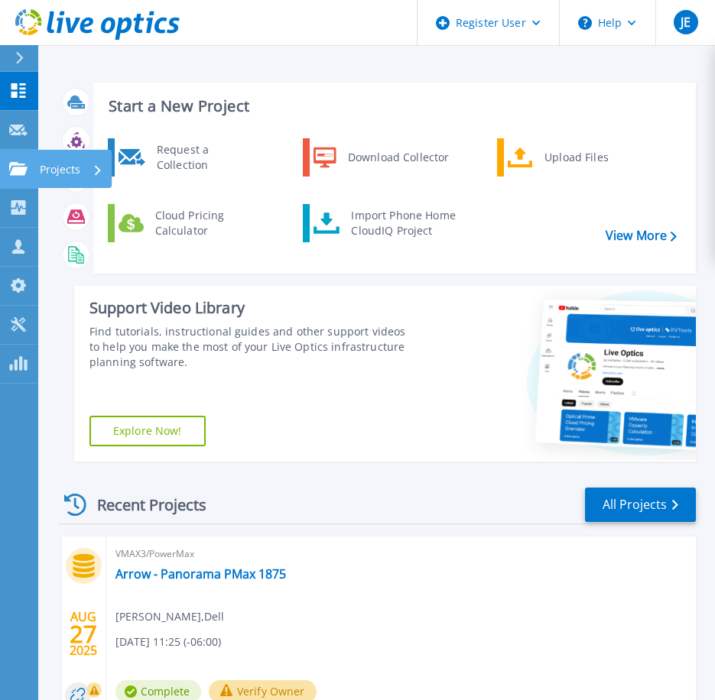
click at [70, 171] on p "Projects" at bounding box center [60, 170] width 41 height 40
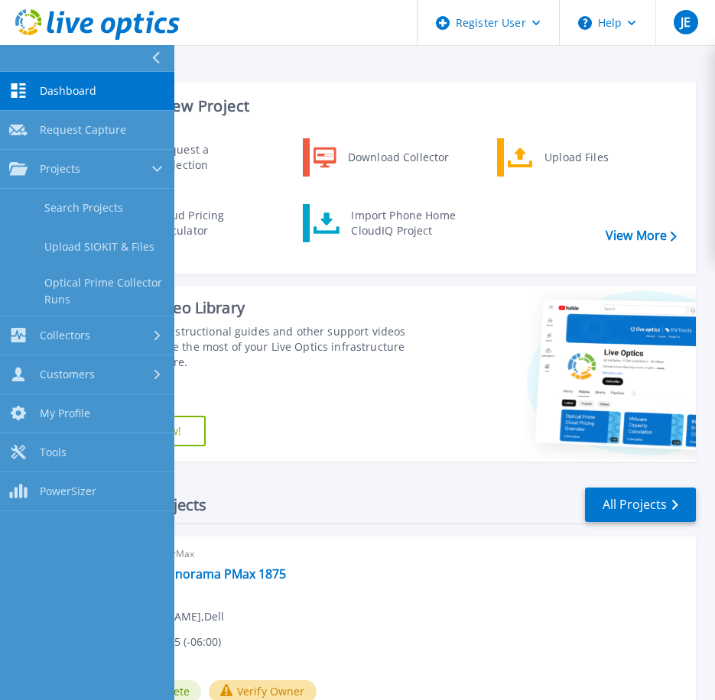
click at [150, 60] on div at bounding box center [162, 58] width 24 height 26
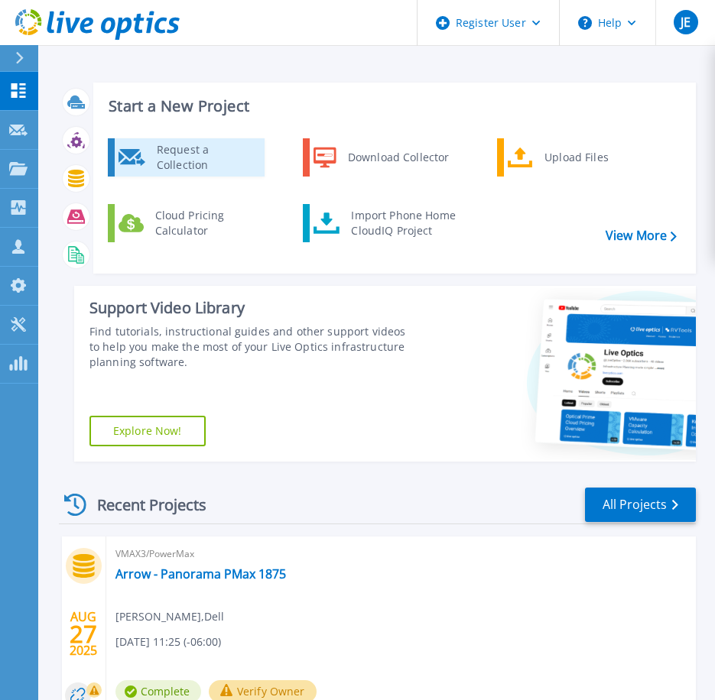
click at [201, 169] on div "Request a Collection" at bounding box center [205, 157] width 112 height 31
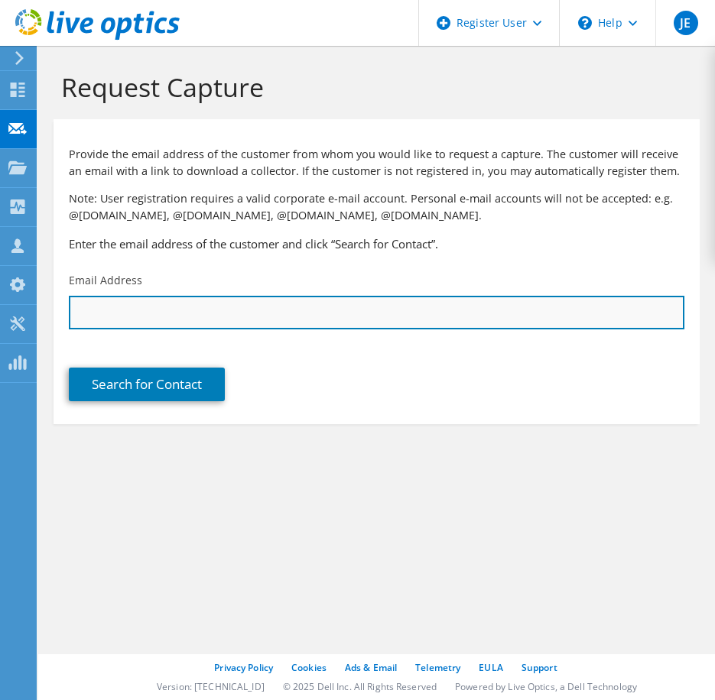
click at [133, 318] on input "text" at bounding box center [376, 313] width 615 height 34
click at [81, 308] on input "text" at bounding box center [376, 313] width 615 height 34
paste input "Jerry Martinez (jmartinez@nusenda.org)"
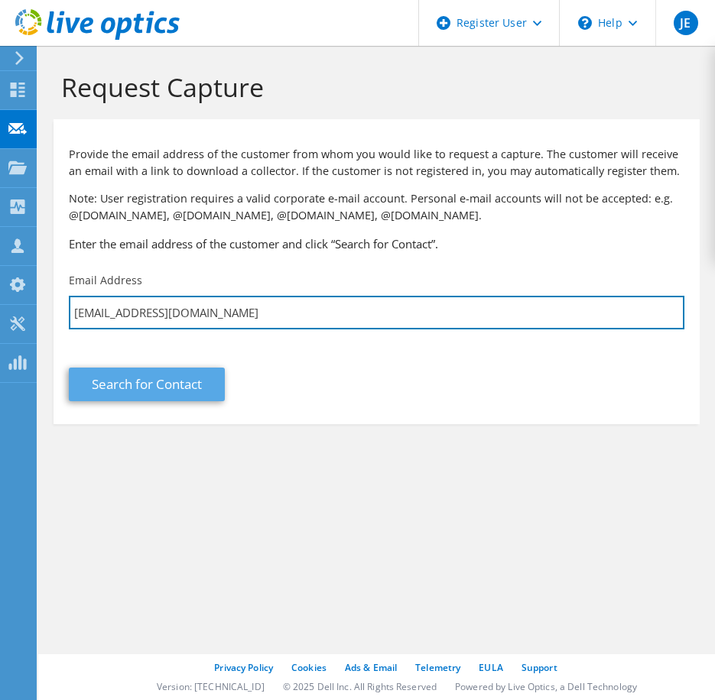
type input "jmartinez@nusenda.org"
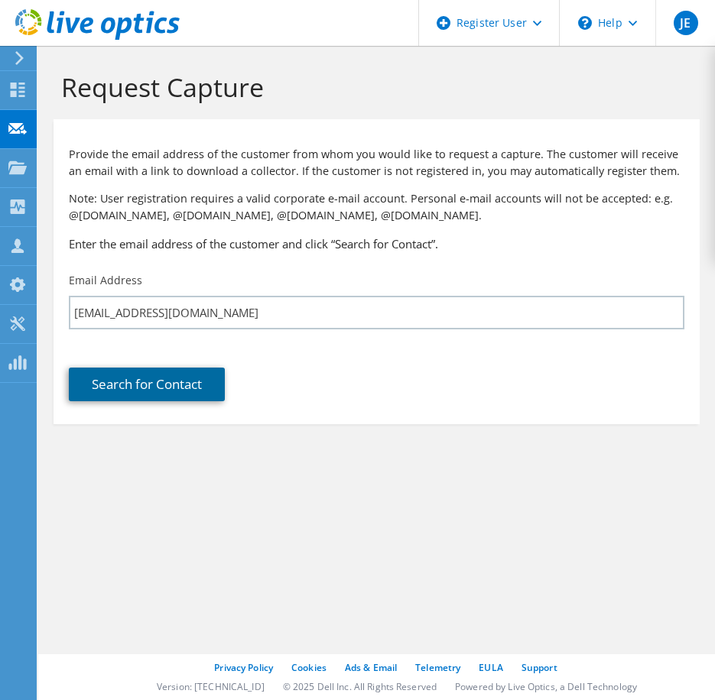
click at [191, 384] on link "Search for Contact" at bounding box center [147, 385] width 156 height 34
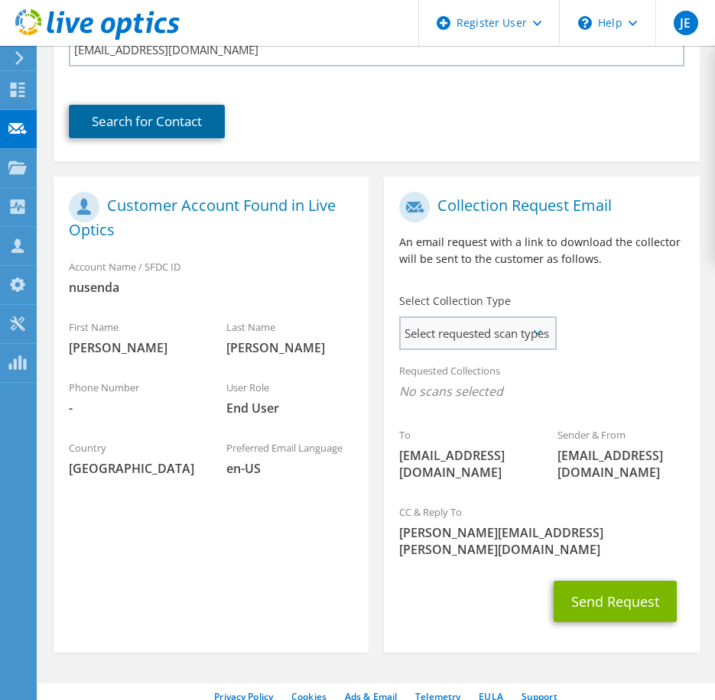
scroll to position [275, 0]
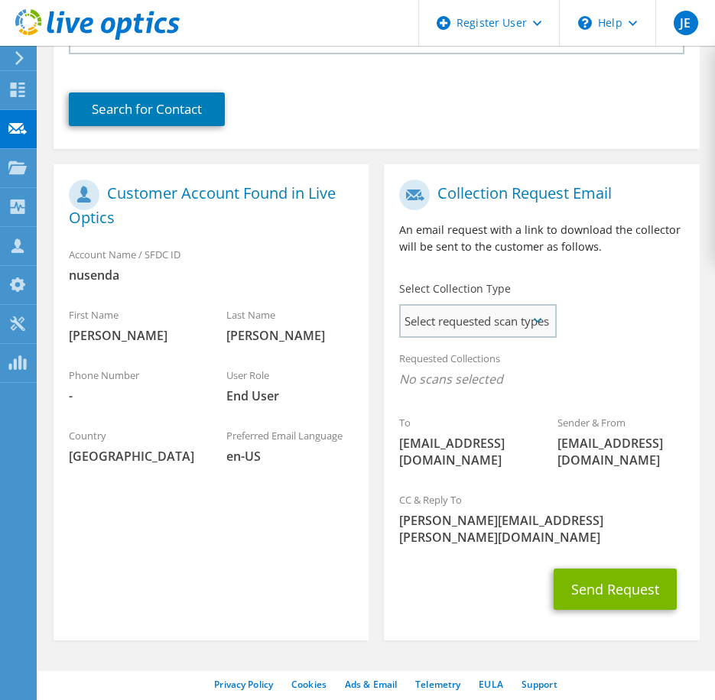
click at [527, 321] on span "Select requested scan types" at bounding box center [477, 321] width 154 height 31
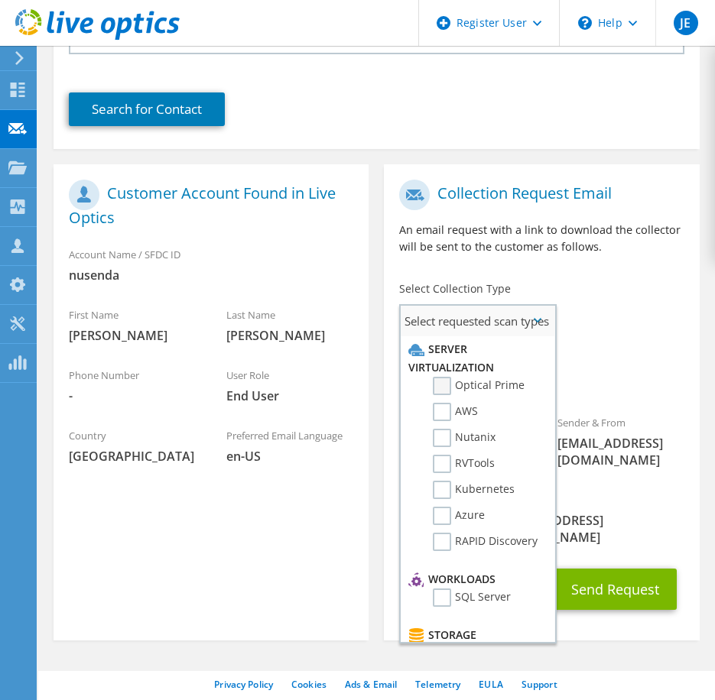
click at [436, 388] on label "Optical Prime" at bounding box center [479, 386] width 92 height 18
click at [0, 0] on input "Optical Prime" at bounding box center [0, 0] width 0 height 0
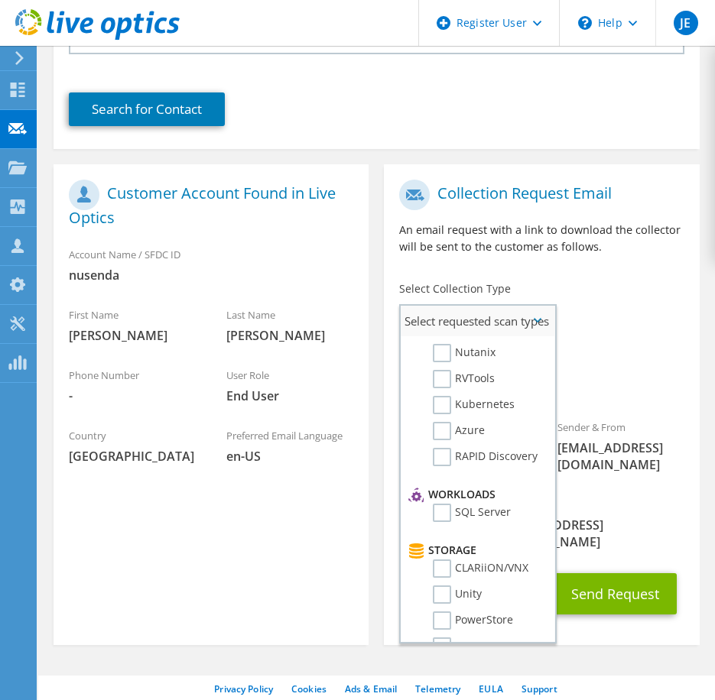
scroll to position [0, 0]
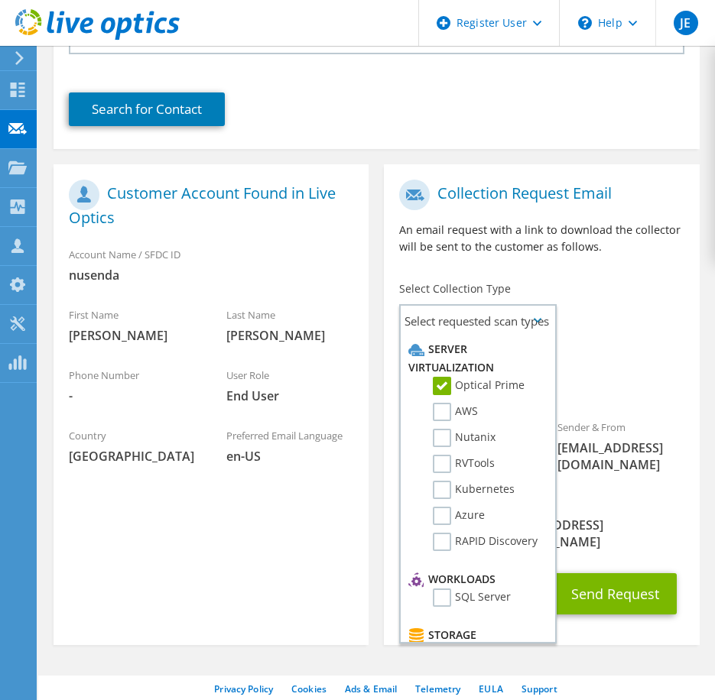
click at [639, 472] on span "[EMAIL_ADDRESS][DOMAIN_NAME]" at bounding box center [620, 456] width 127 height 34
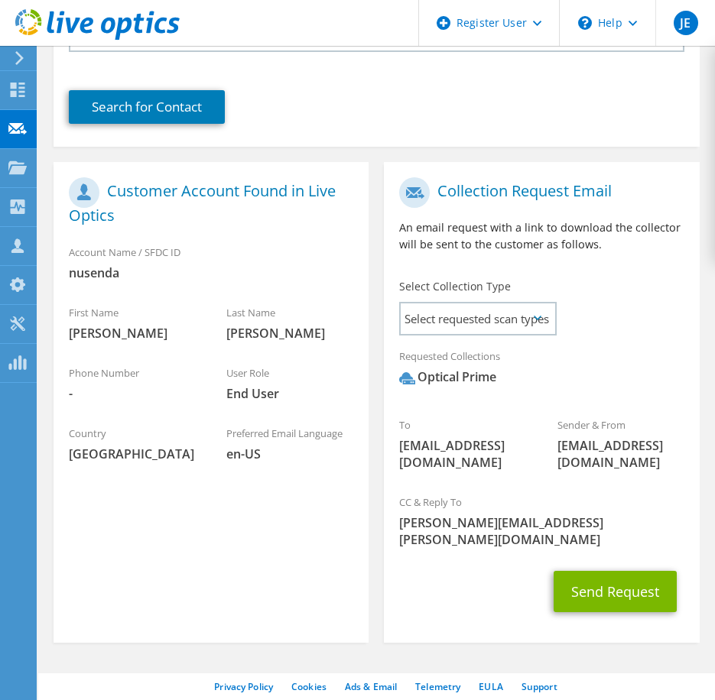
scroll to position [280, 0]
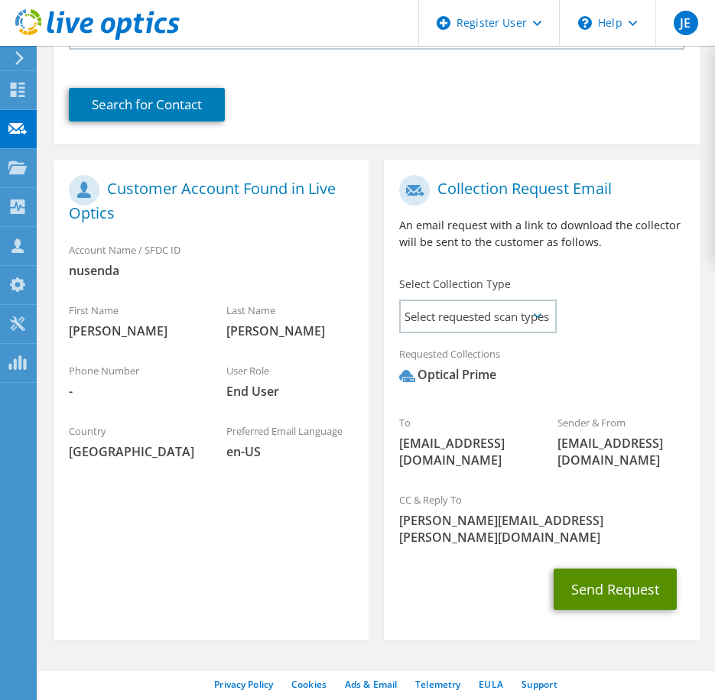
click at [627, 571] on button "Send Request" at bounding box center [614, 589] width 123 height 41
